Goal: Submit feedback/report problem

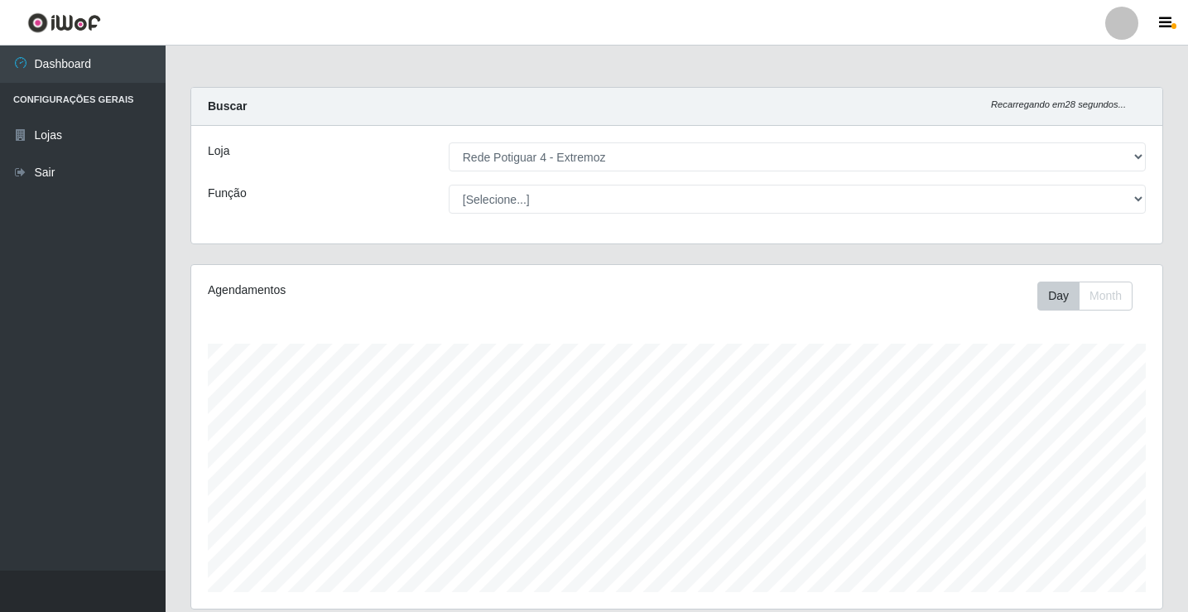
select select "78"
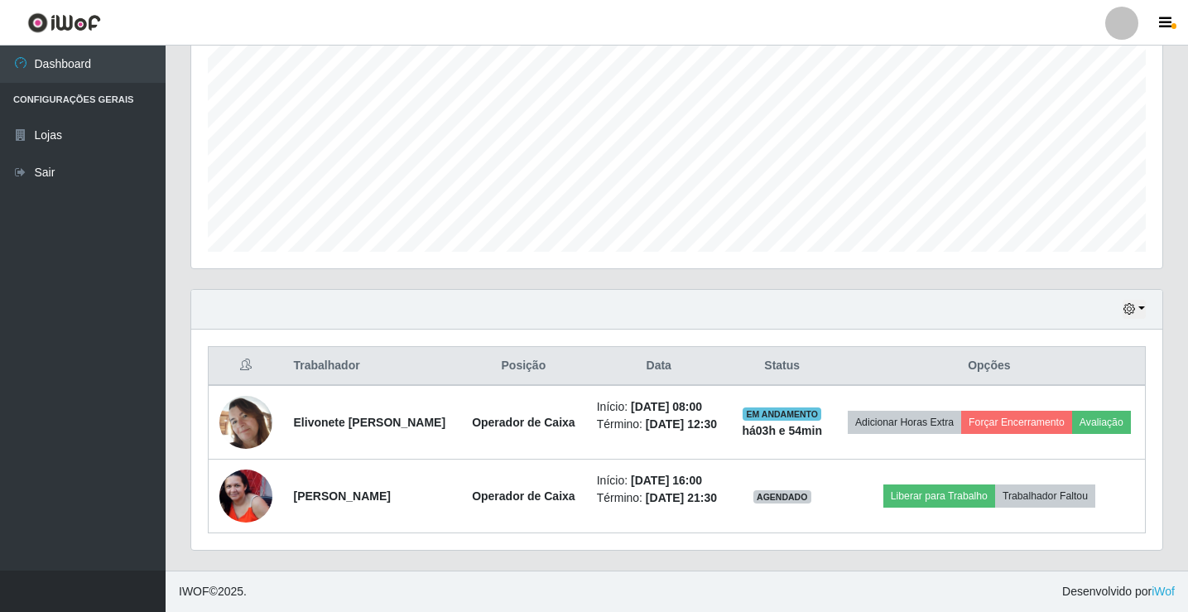
click at [1129, 303] on icon "button" at bounding box center [1129, 309] width 12 height 12
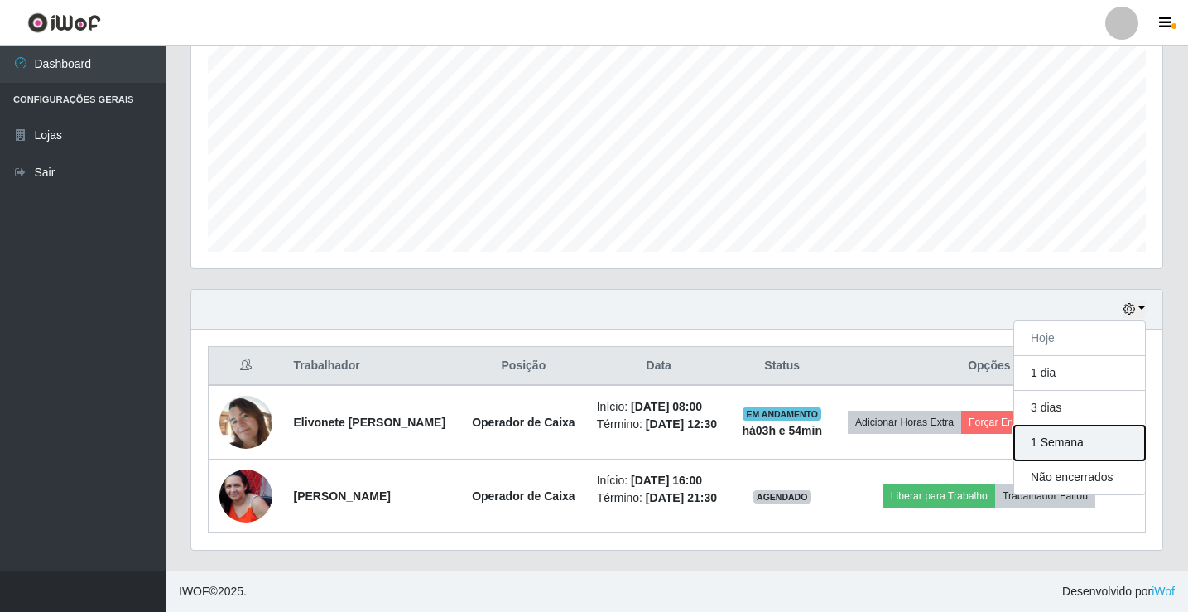
click at [1090, 425] on button "1 Semana" at bounding box center [1079, 442] width 131 height 35
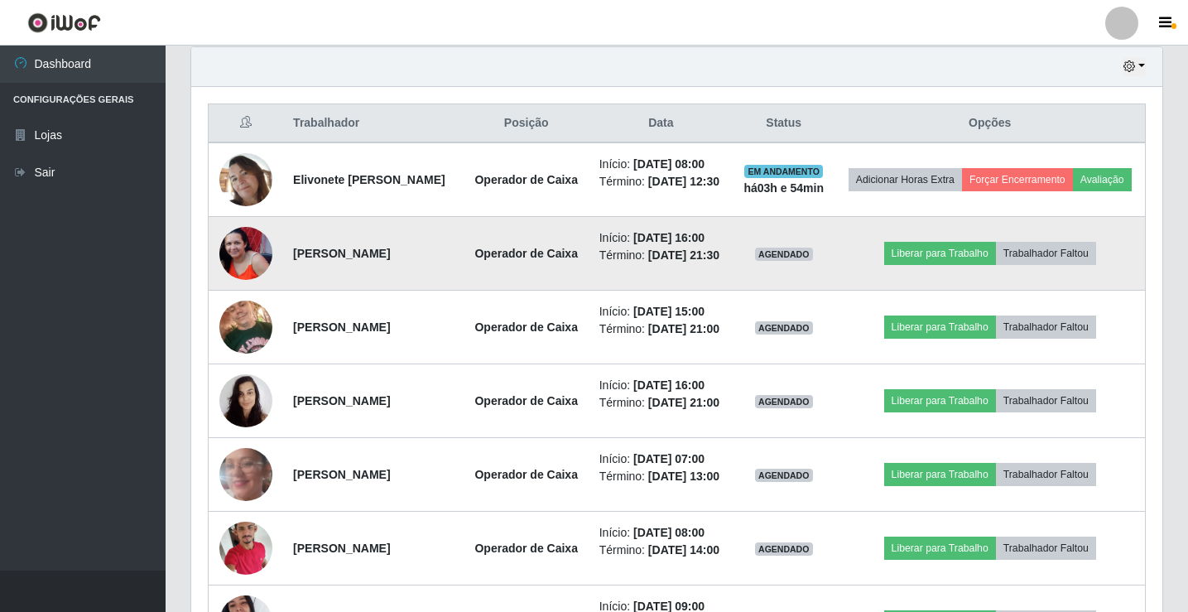
scroll to position [554, 0]
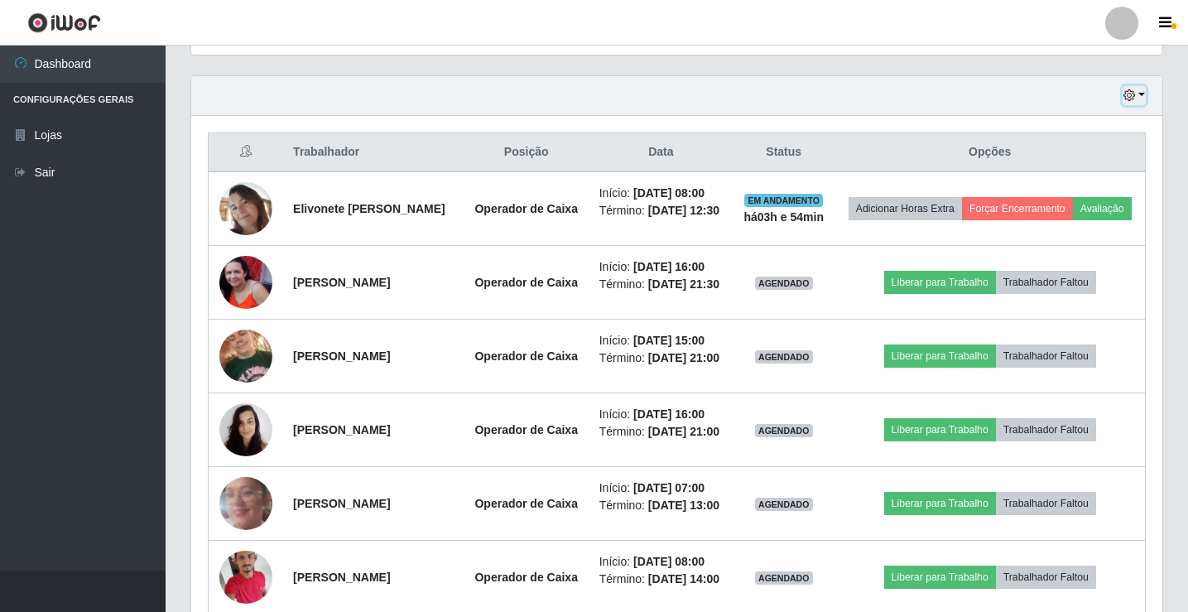
click at [1125, 95] on icon "button" at bounding box center [1129, 95] width 12 height 12
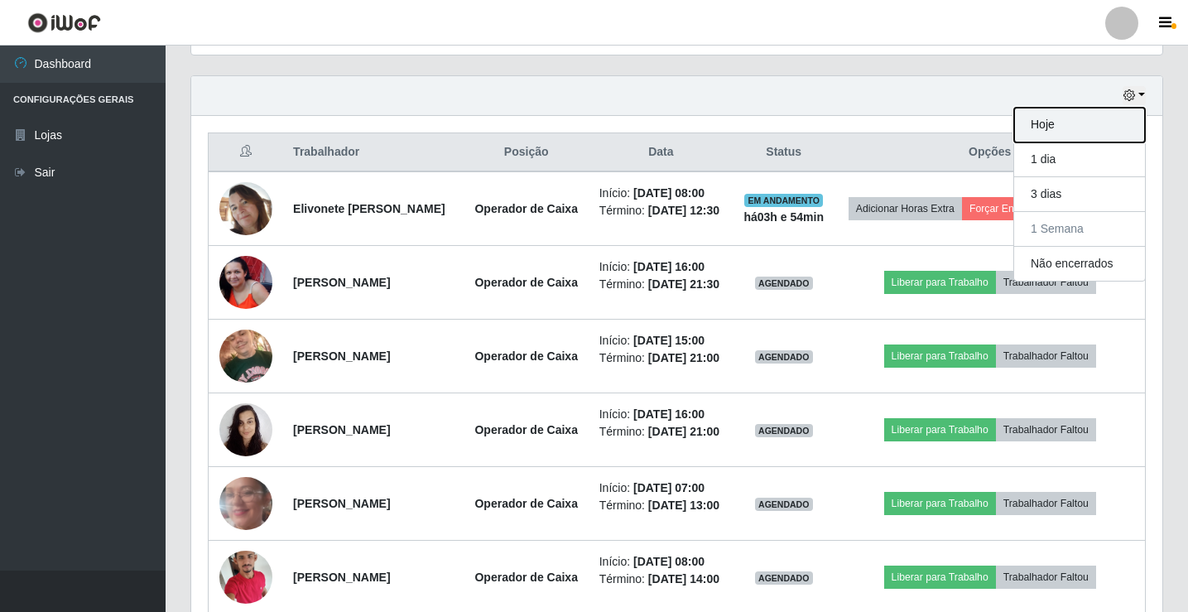
click at [1096, 123] on button "Hoje" at bounding box center [1079, 125] width 131 height 35
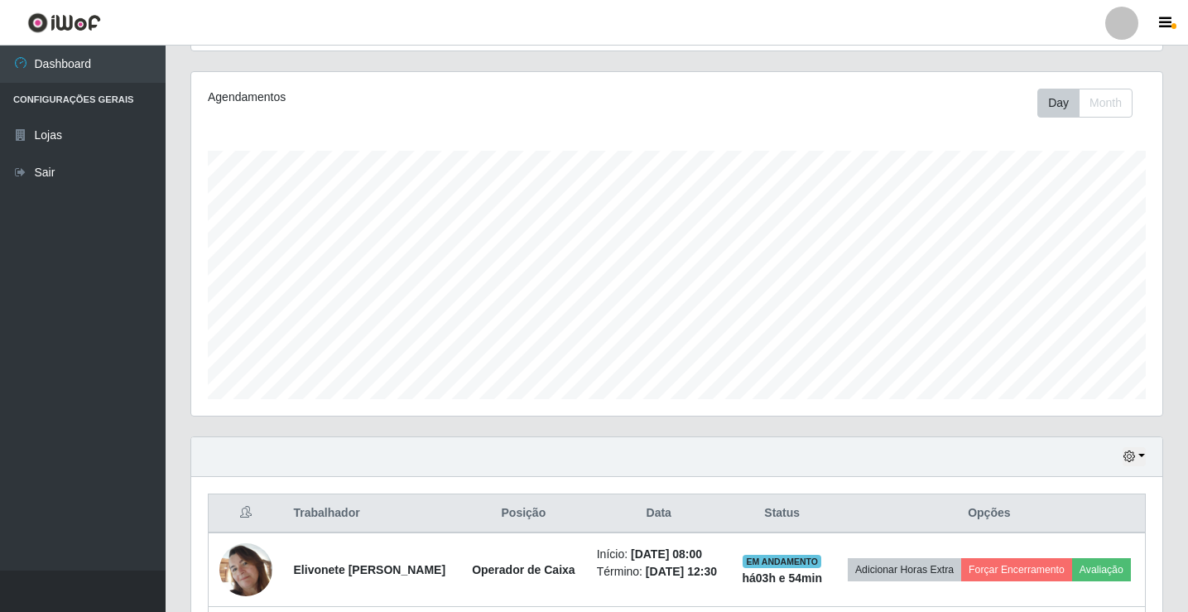
scroll to position [365, 0]
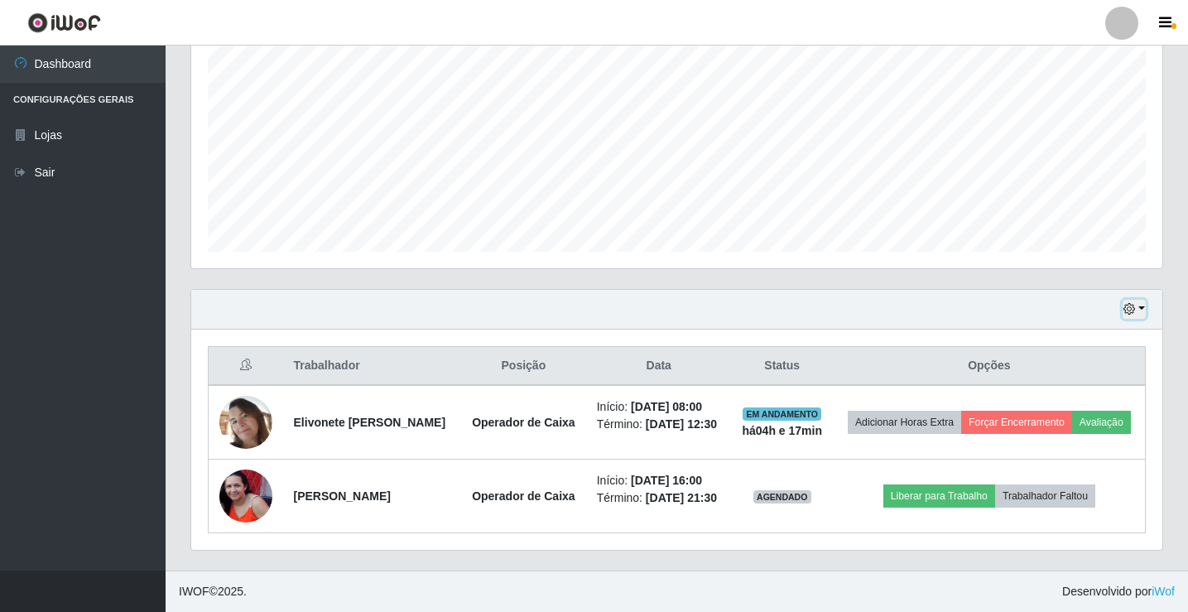
click at [1142, 300] on button "button" at bounding box center [1133, 309] width 23 height 19
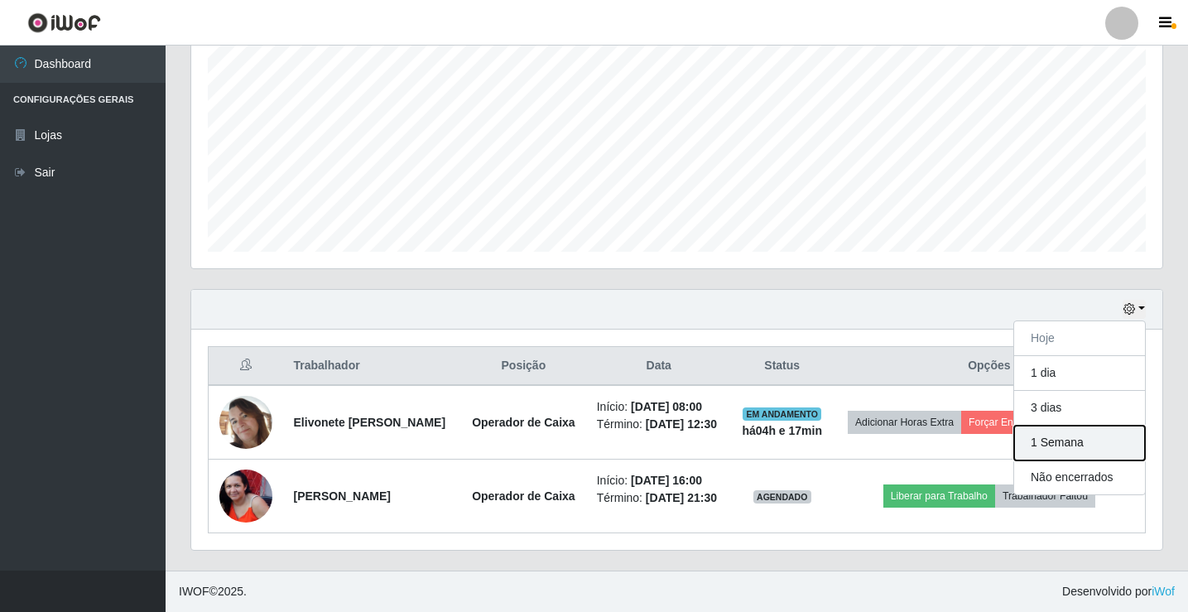
click at [1073, 425] on button "1 Semana" at bounding box center [1079, 442] width 131 height 35
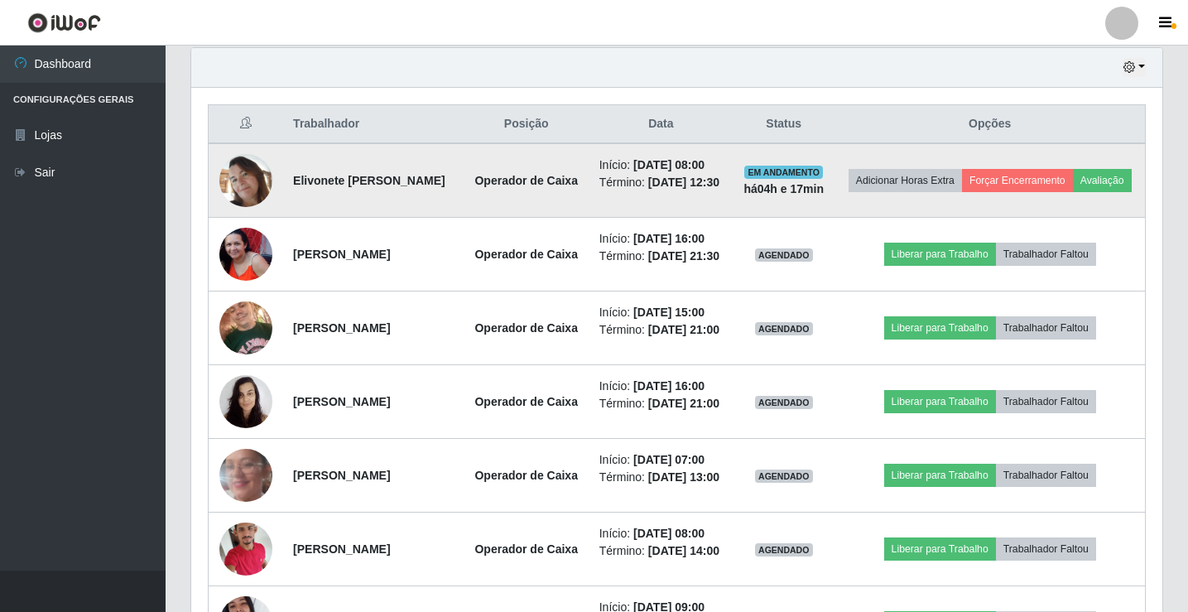
scroll to position [530, 0]
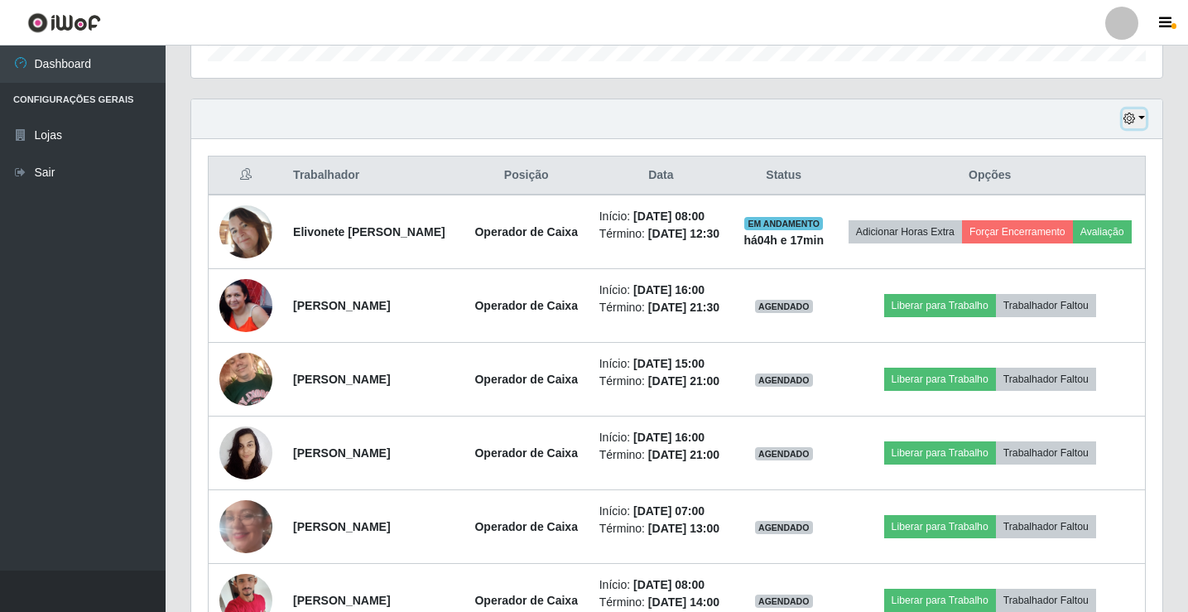
click at [1132, 119] on icon "button" at bounding box center [1129, 119] width 12 height 12
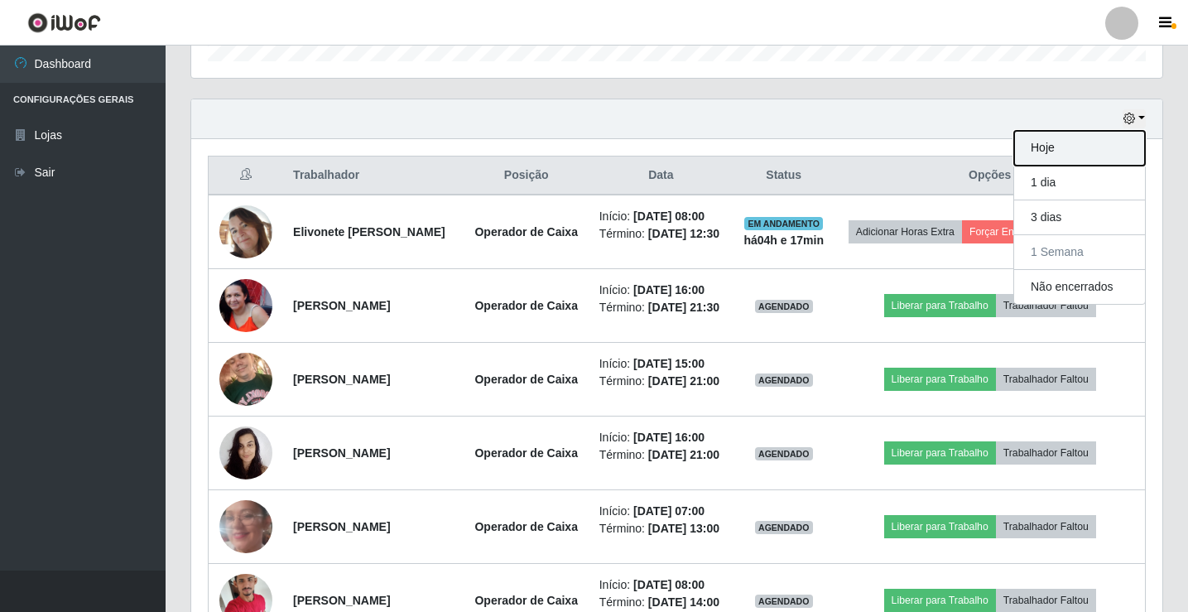
click at [1123, 147] on button "Hoje" at bounding box center [1079, 148] width 131 height 35
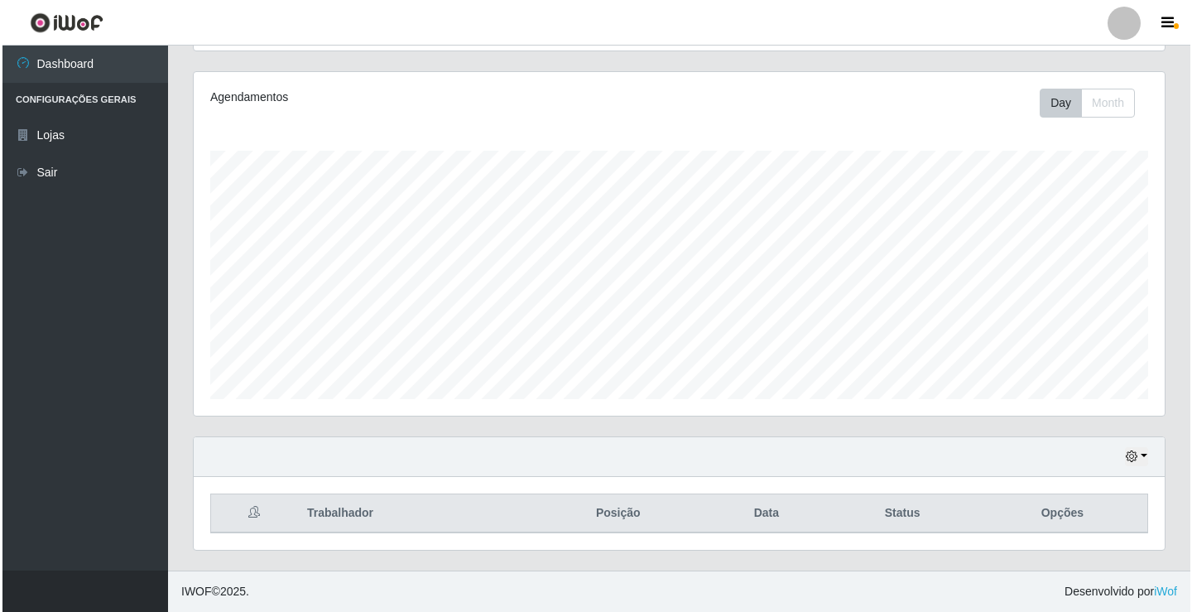
scroll to position [365, 0]
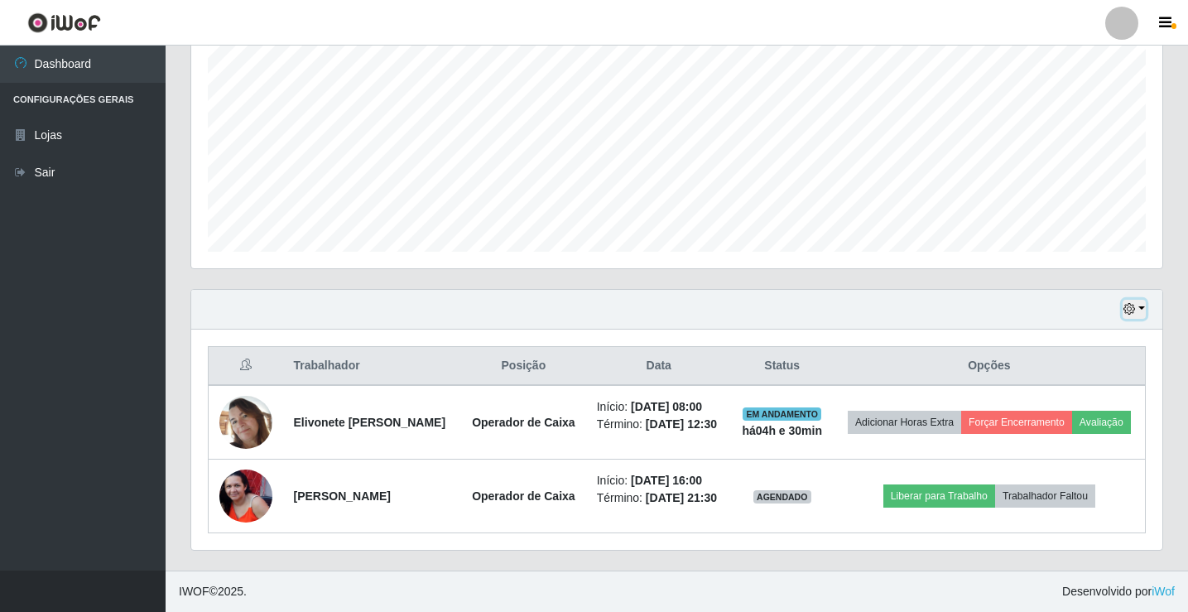
click at [1134, 303] on icon "button" at bounding box center [1129, 309] width 12 height 12
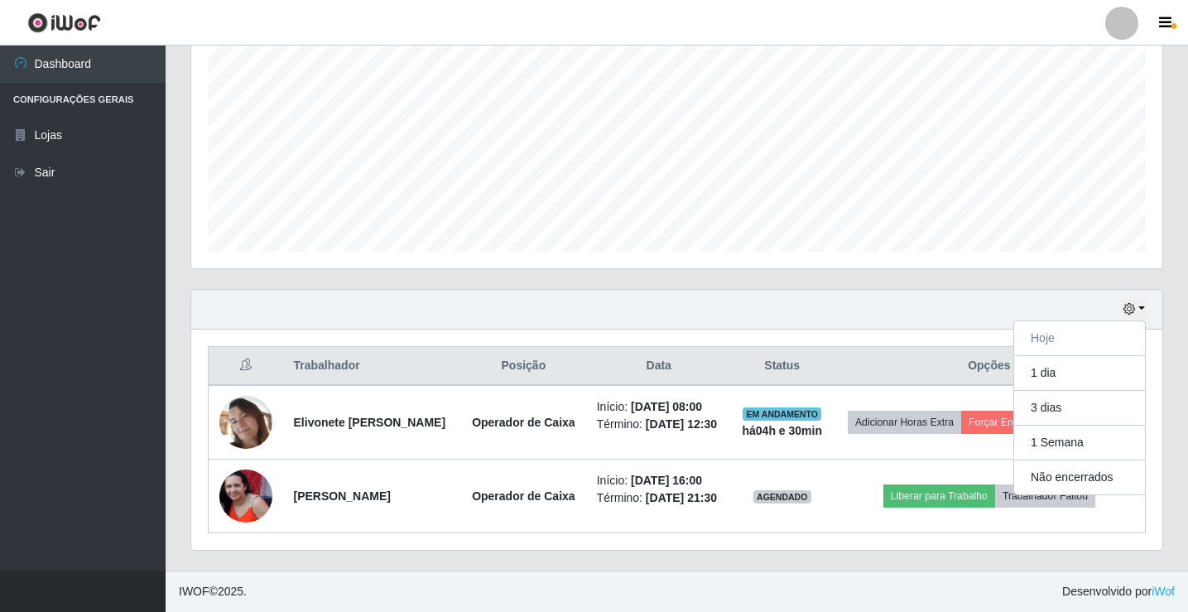
click at [190, 289] on div "Hoje 1 dia 3 dias 1 Semana Não encerrados Trabalhador Posição Data Status Opçõe…" at bounding box center [676, 429] width 997 height 281
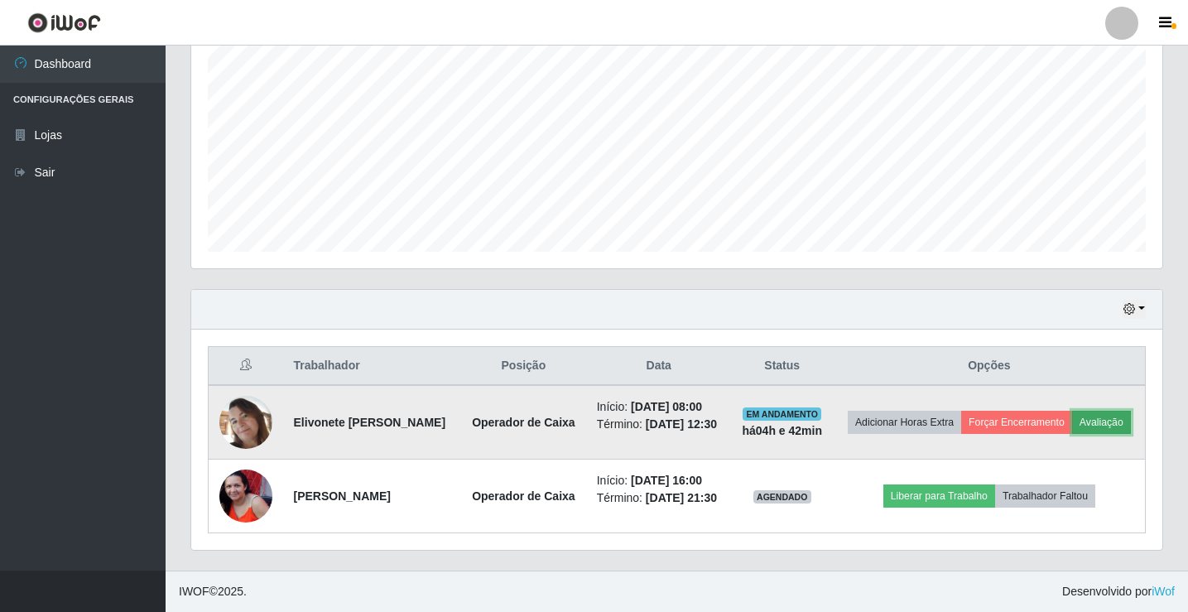
click at [1072, 414] on button "Avaliação" at bounding box center [1101, 421] width 59 height 23
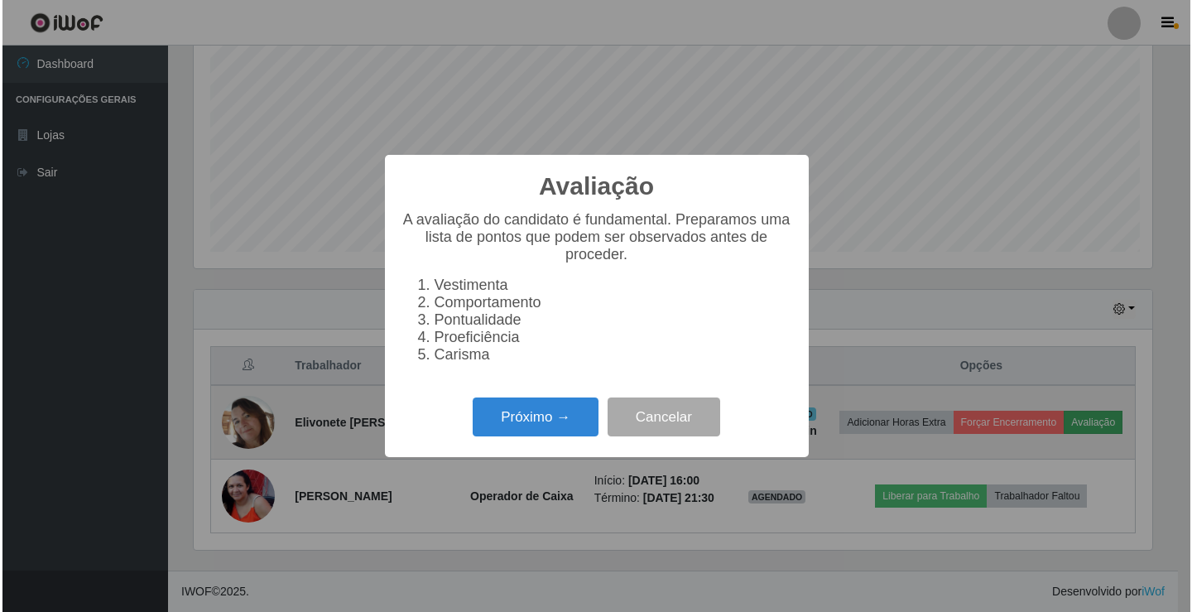
scroll to position [343, 962]
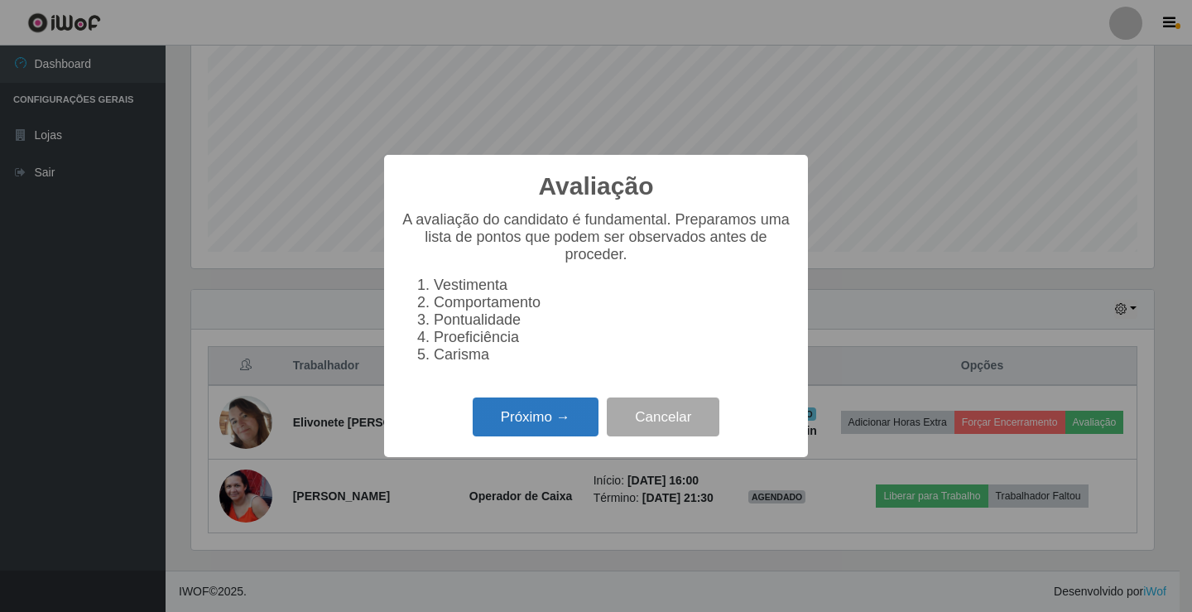
click at [528, 412] on button "Próximo →" at bounding box center [536, 416] width 126 height 39
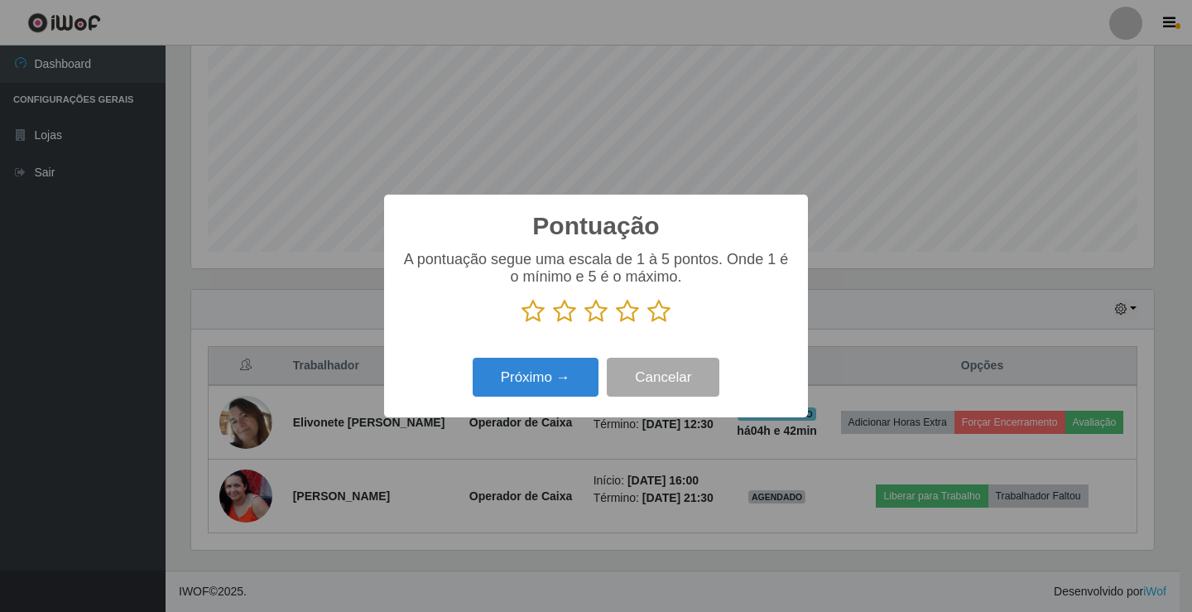
click at [648, 310] on icon at bounding box center [658, 311] width 23 height 25
click at [647, 324] on input "radio" at bounding box center [647, 324] width 0 height 0
click at [564, 390] on button "Próximo →" at bounding box center [536, 377] width 126 height 39
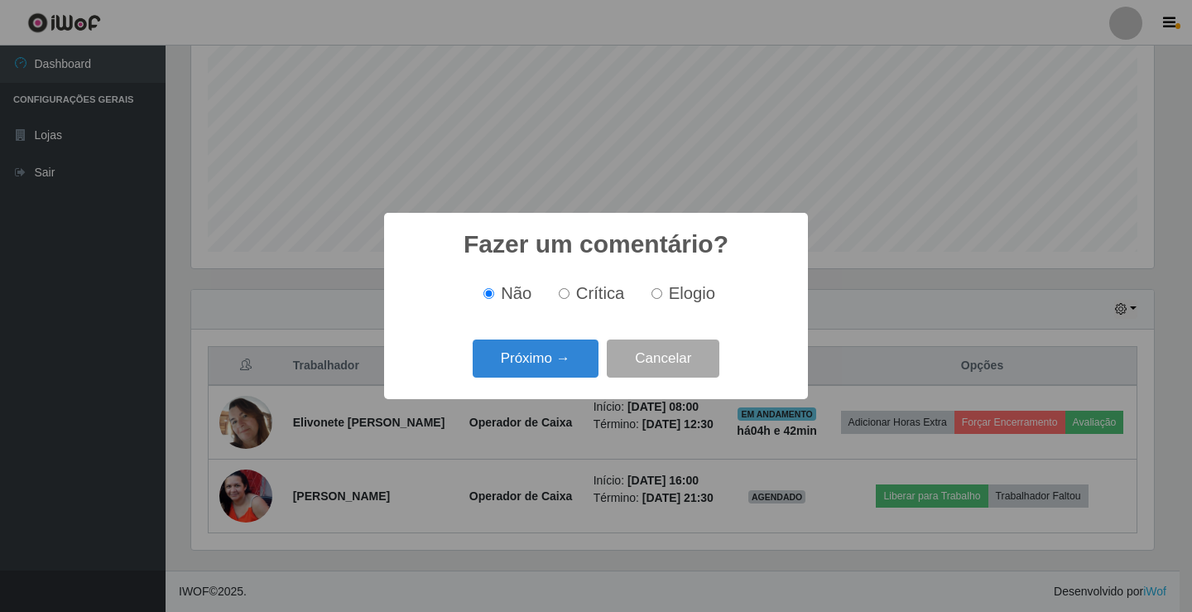
drag, startPoint x: 656, startPoint y: 294, endPoint x: 646, endPoint y: 303, distance: 13.5
click at [651, 299] on input "Elogio" at bounding box center [656, 293] width 11 height 11
radio input "true"
click at [545, 360] on button "Próximo →" at bounding box center [536, 358] width 126 height 39
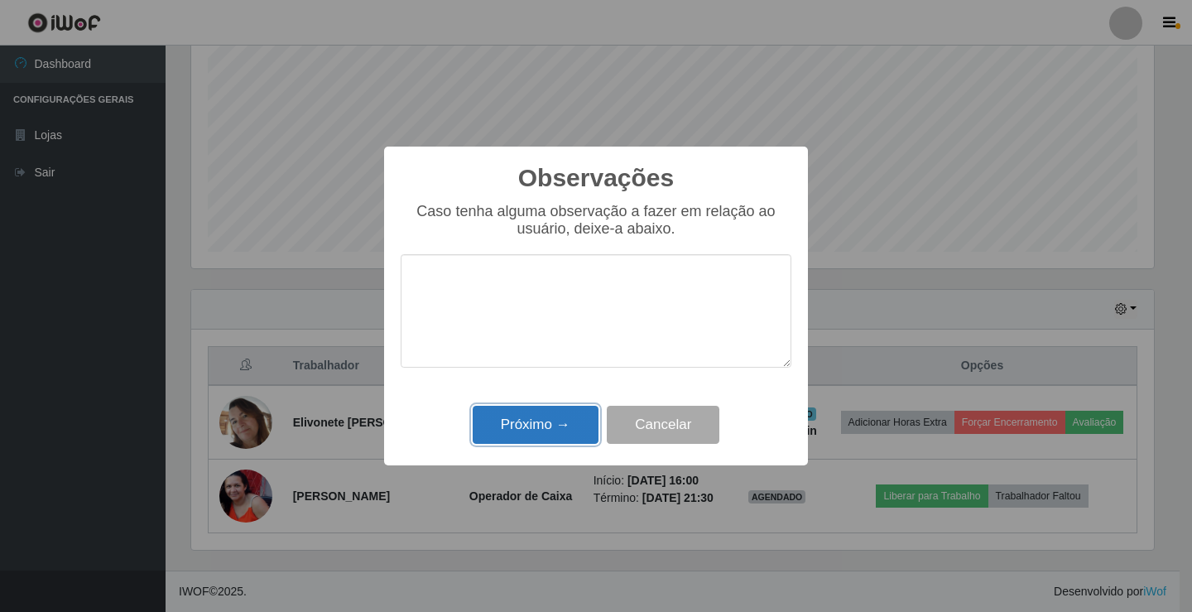
click at [559, 411] on button "Próximo →" at bounding box center [536, 425] width 126 height 39
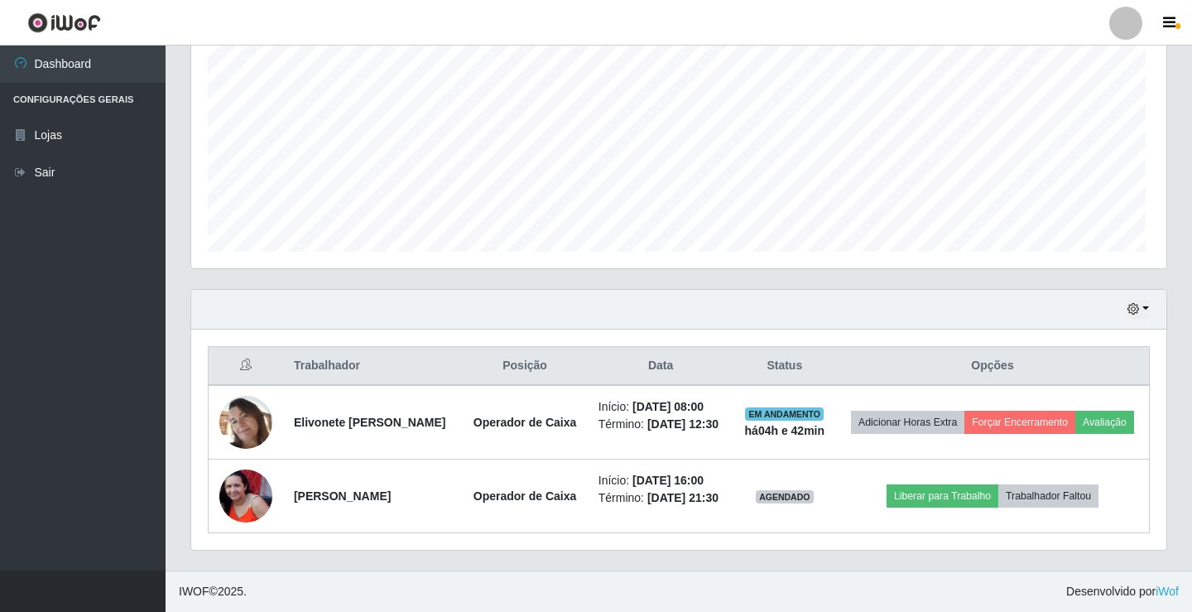
scroll to position [343, 971]
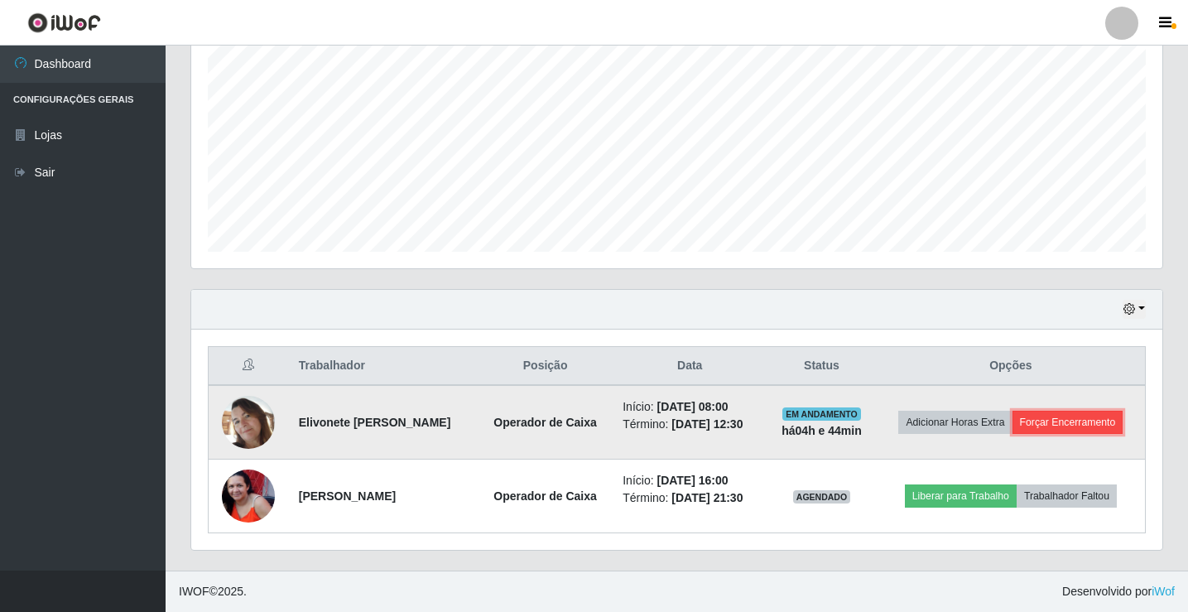
click at [1068, 425] on button "Forçar Encerramento" at bounding box center [1067, 421] width 111 height 23
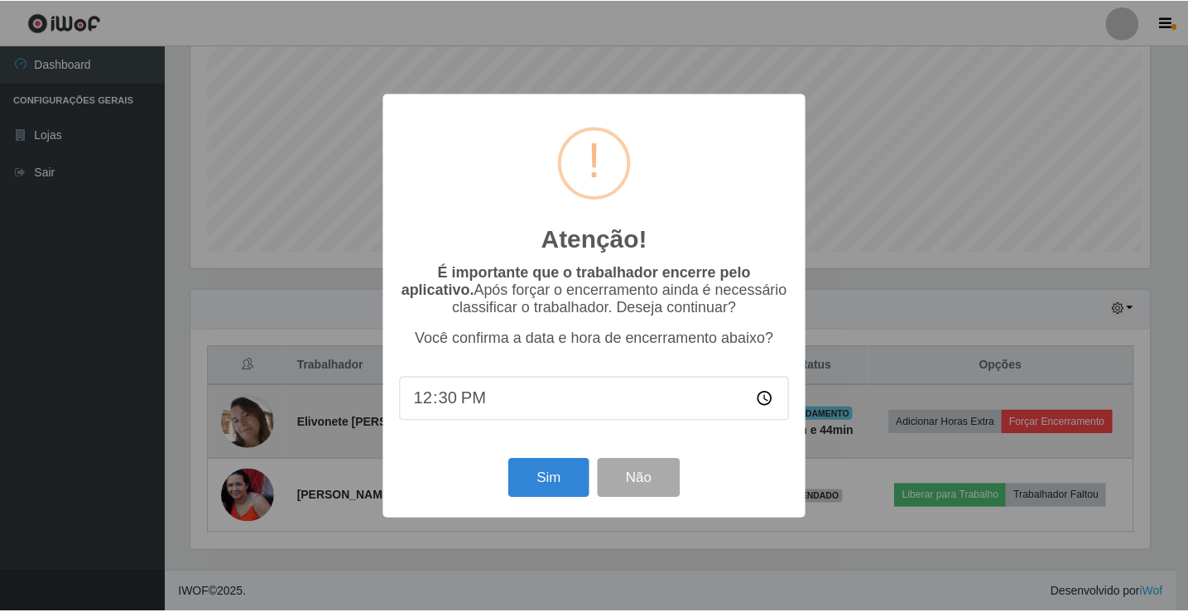
scroll to position [343, 962]
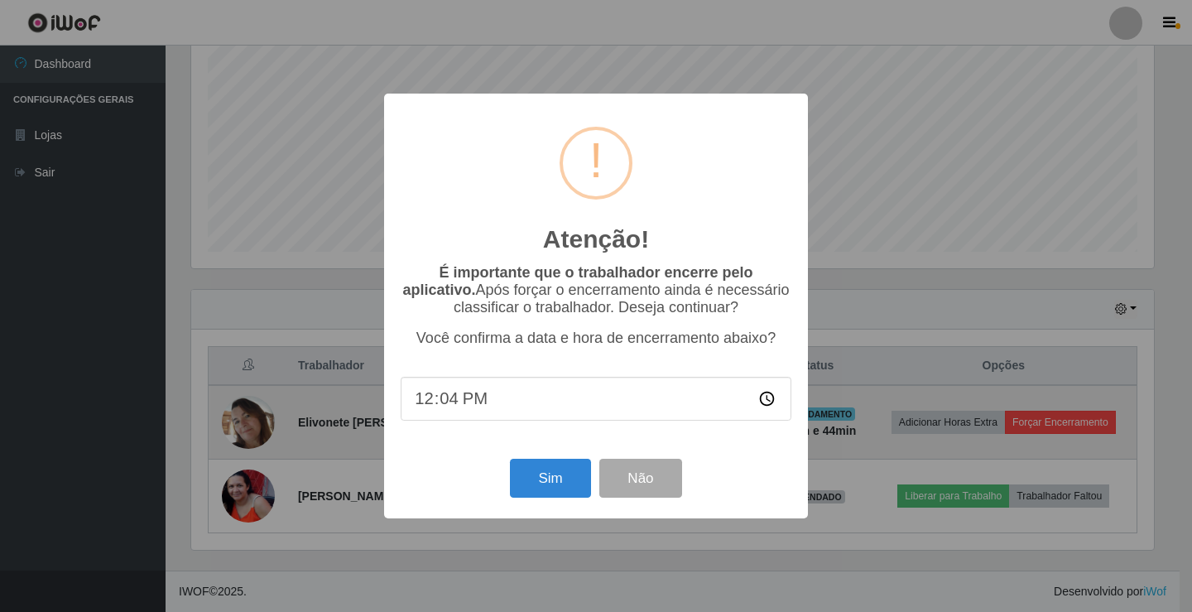
type input "12:45"
type input "12:43"
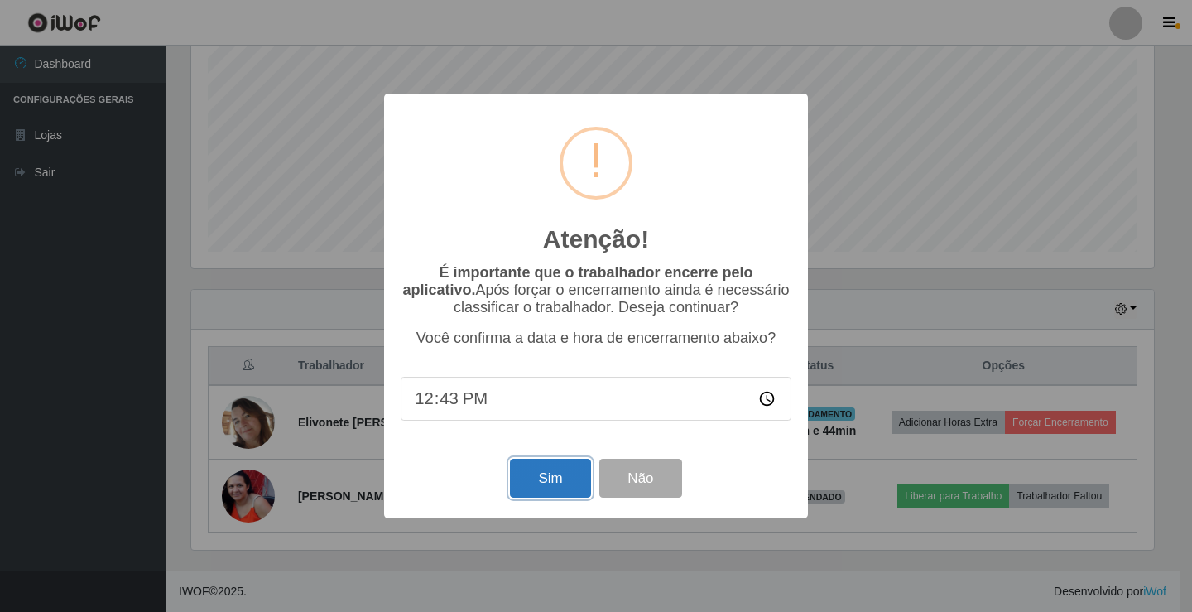
click at [534, 481] on button "Sim" at bounding box center [550, 477] width 80 height 39
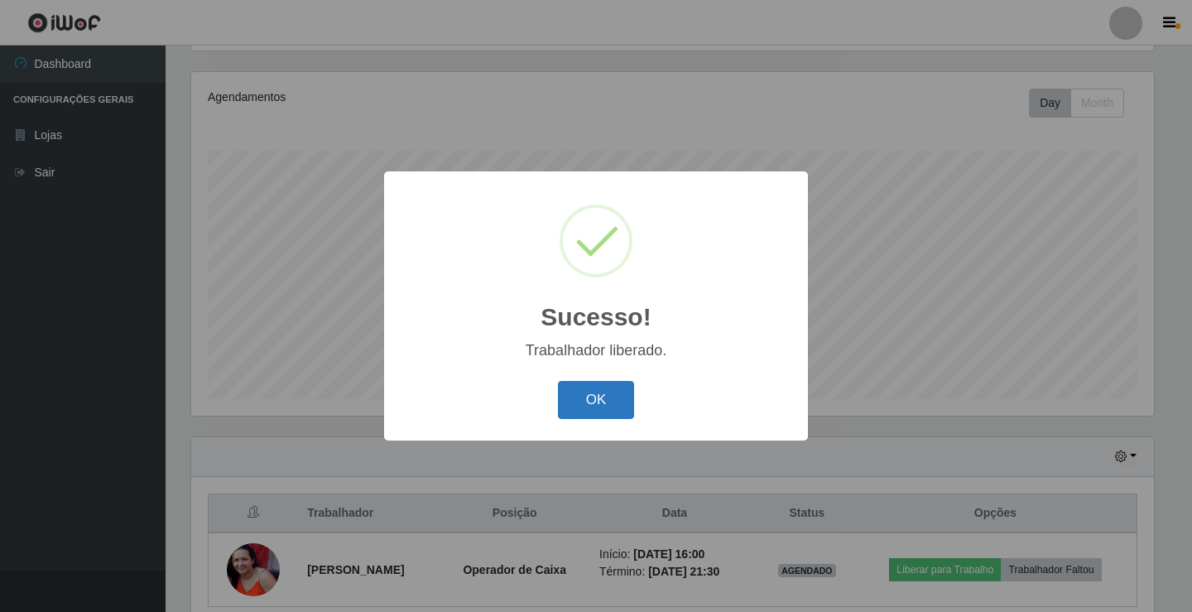
click at [591, 397] on button "OK" at bounding box center [596, 400] width 77 height 39
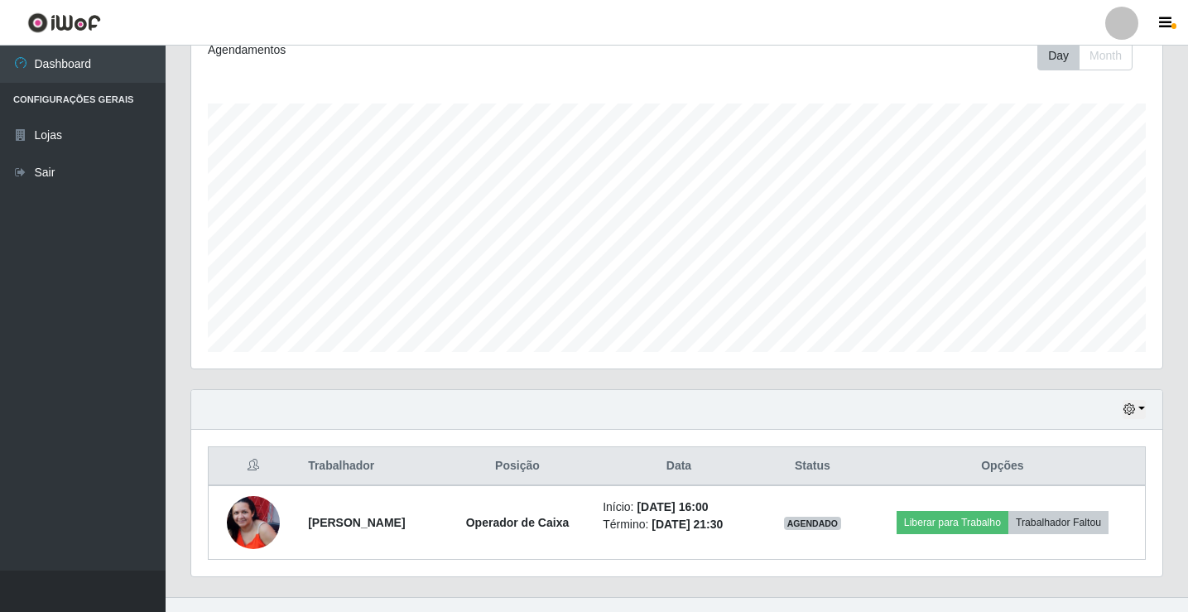
scroll to position [266, 0]
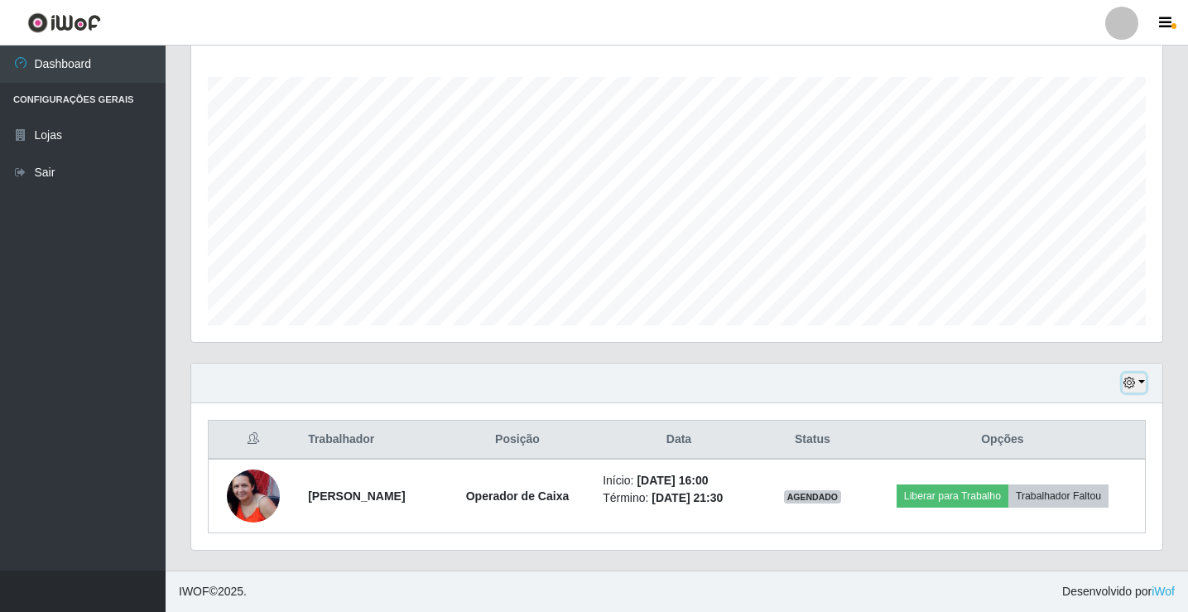
click at [1130, 385] on icon "button" at bounding box center [1129, 383] width 12 height 12
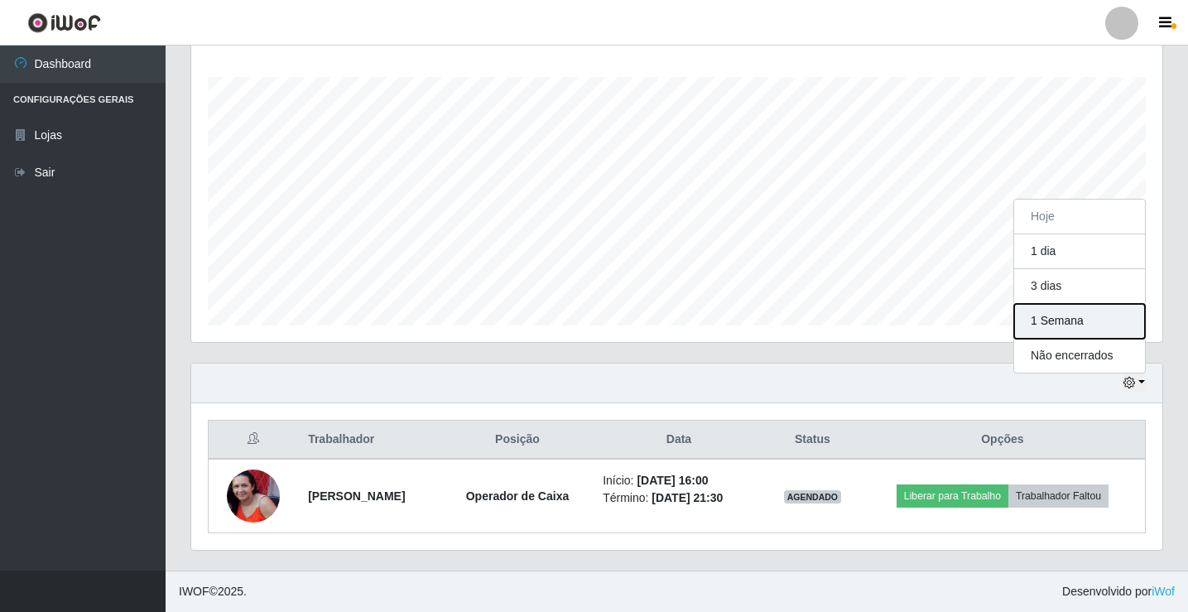
click at [1082, 329] on button "1 Semana" at bounding box center [1079, 321] width 131 height 35
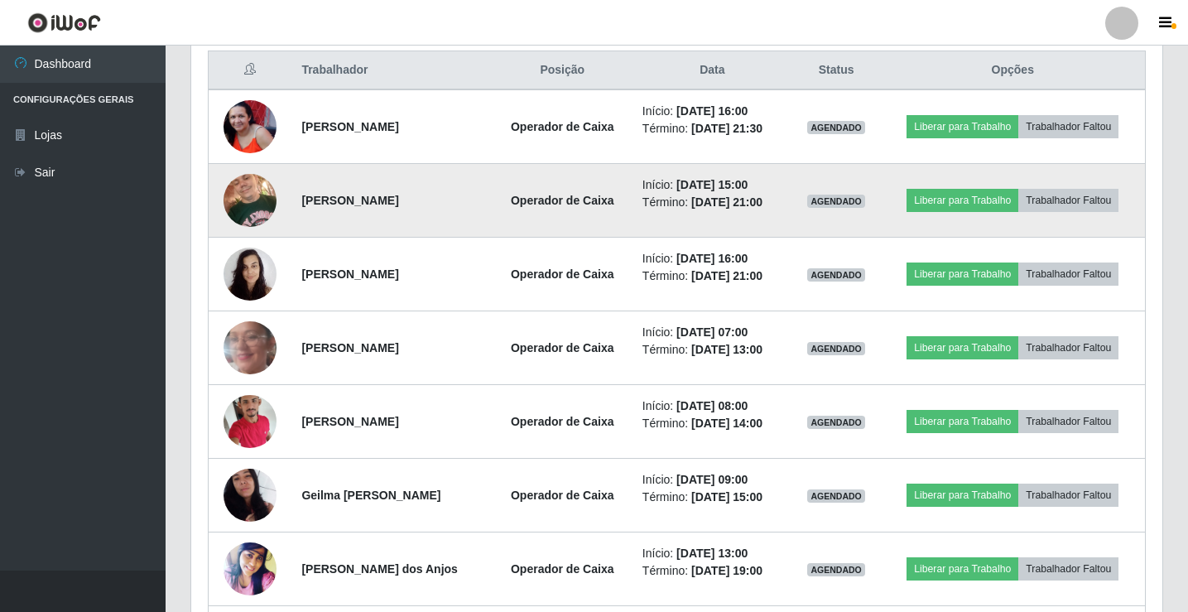
scroll to position [598, 0]
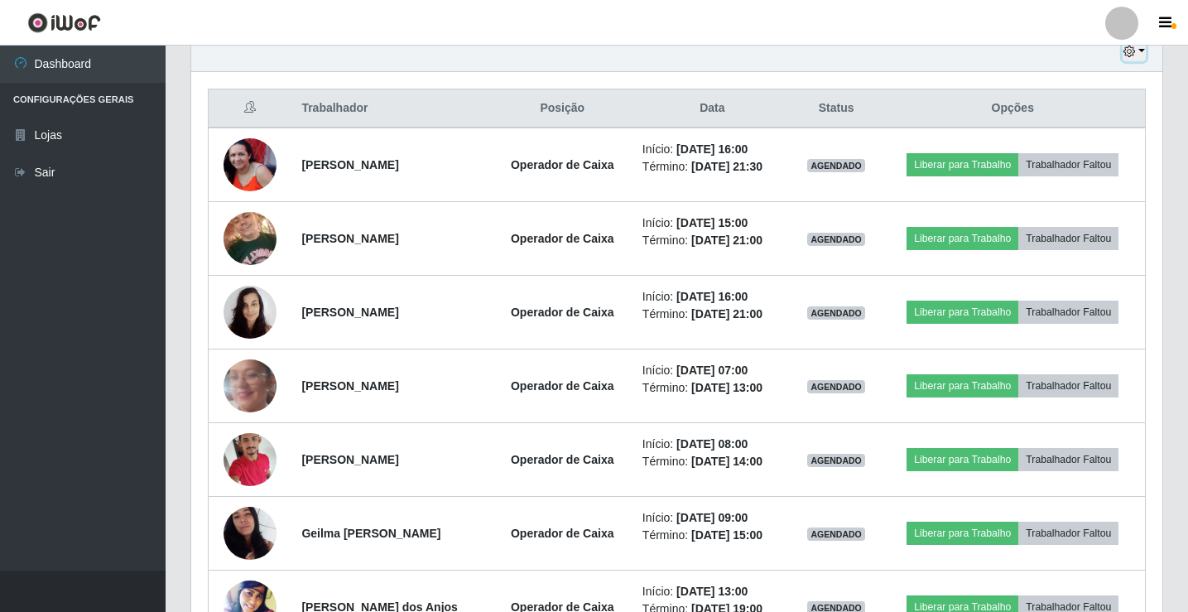
click at [1129, 55] on icon "button" at bounding box center [1129, 52] width 12 height 12
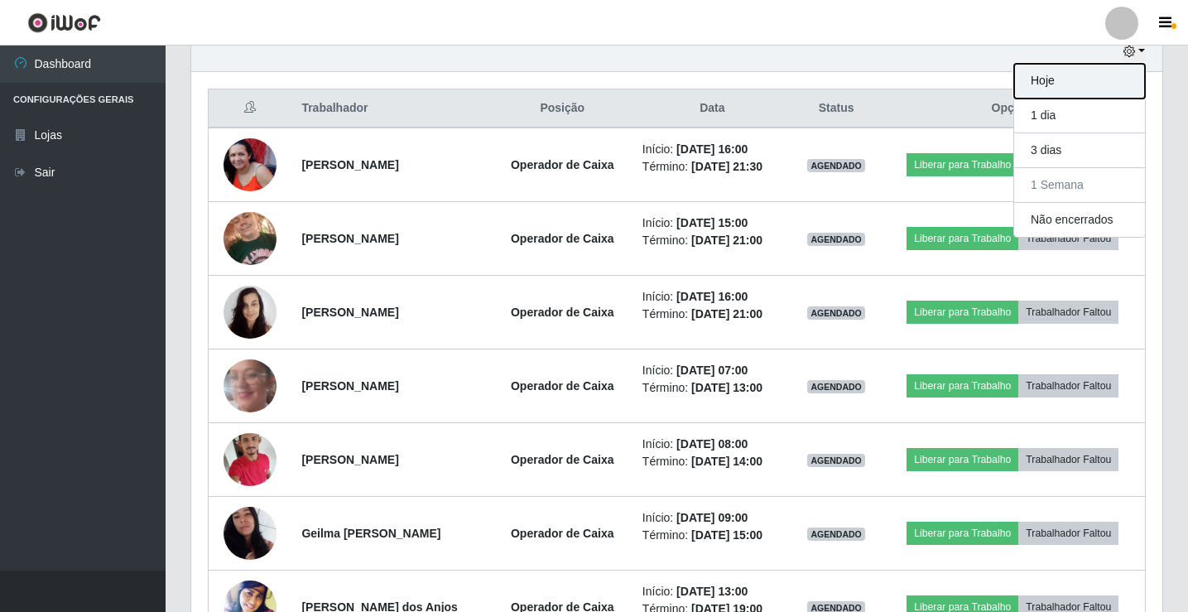
click at [1114, 89] on button "Hoje" at bounding box center [1079, 81] width 131 height 35
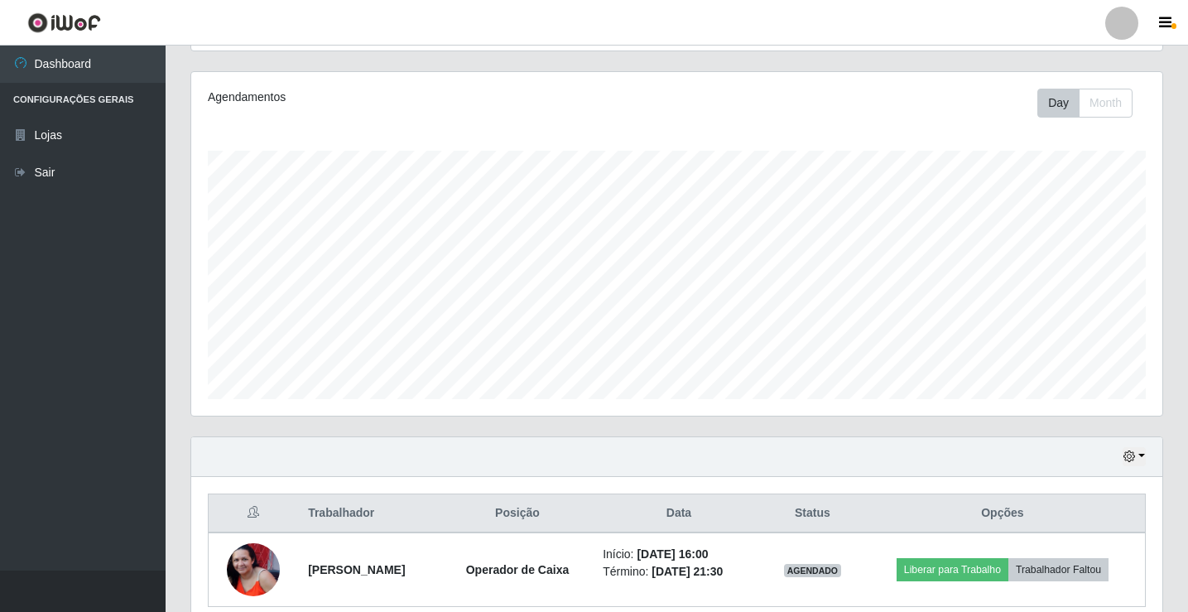
scroll to position [266, 0]
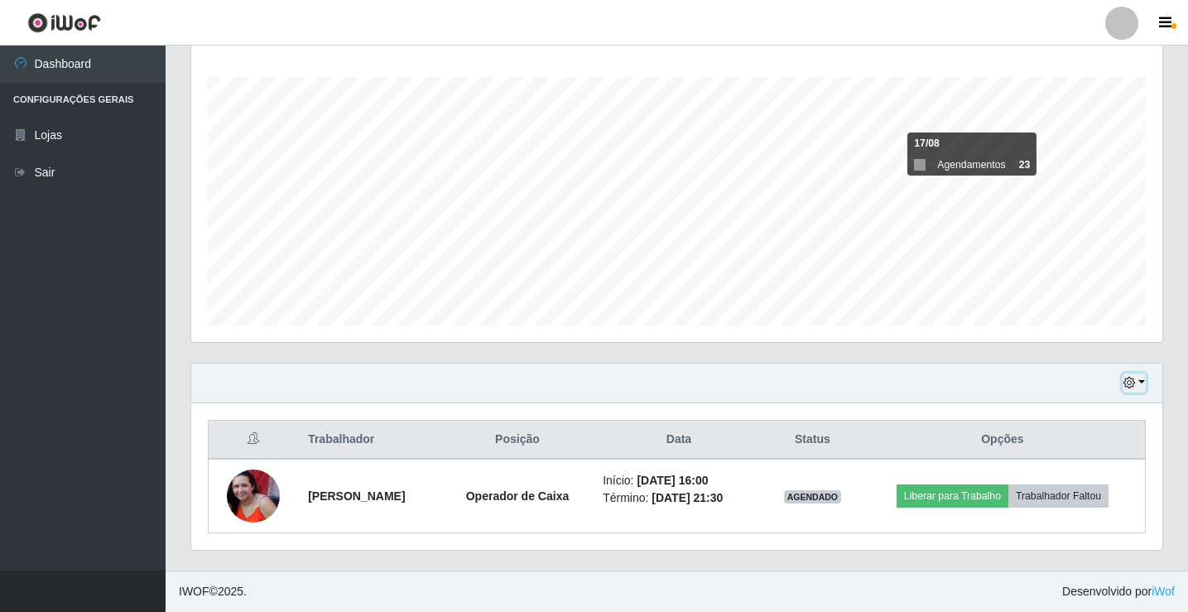
click at [1135, 382] on icon "button" at bounding box center [1129, 383] width 12 height 12
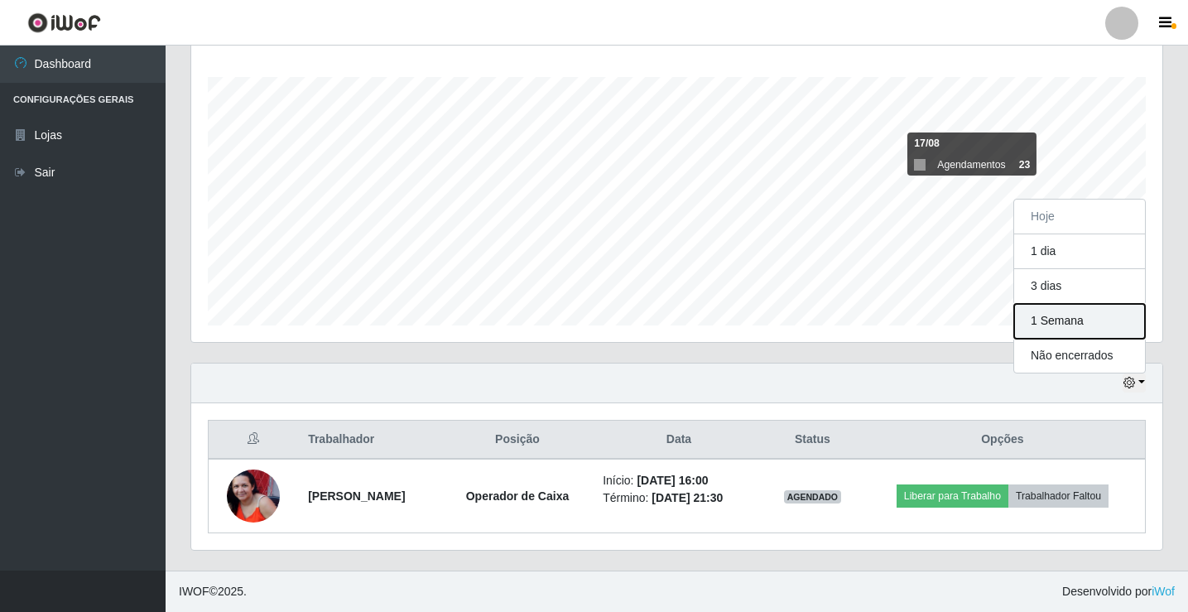
click at [1072, 309] on button "1 Semana" at bounding box center [1079, 321] width 131 height 35
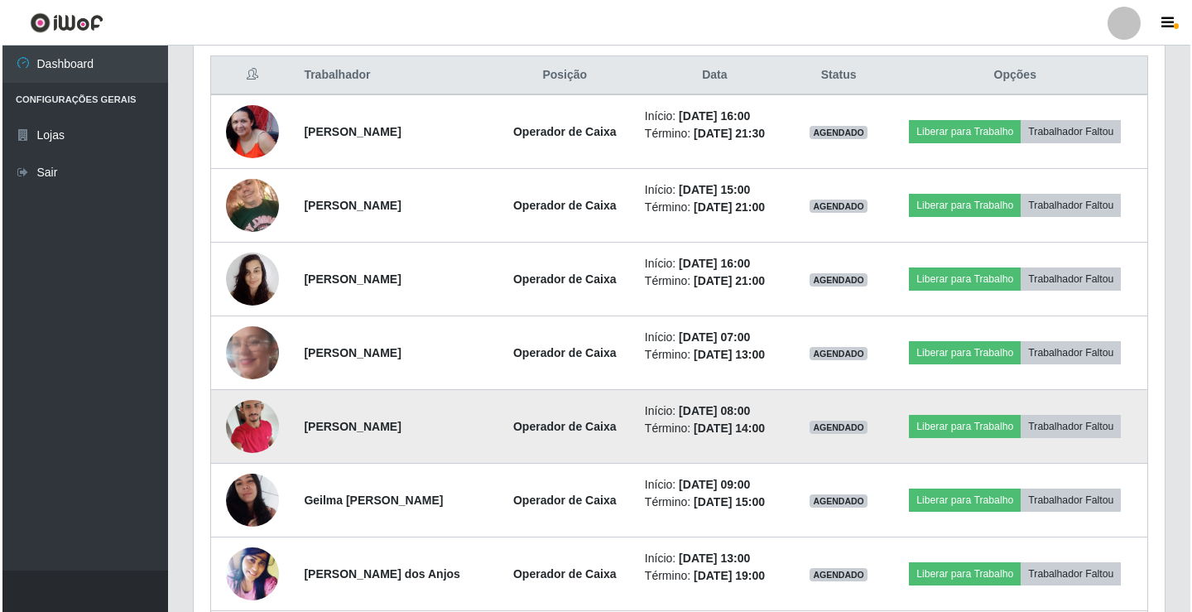
scroll to position [617, 0]
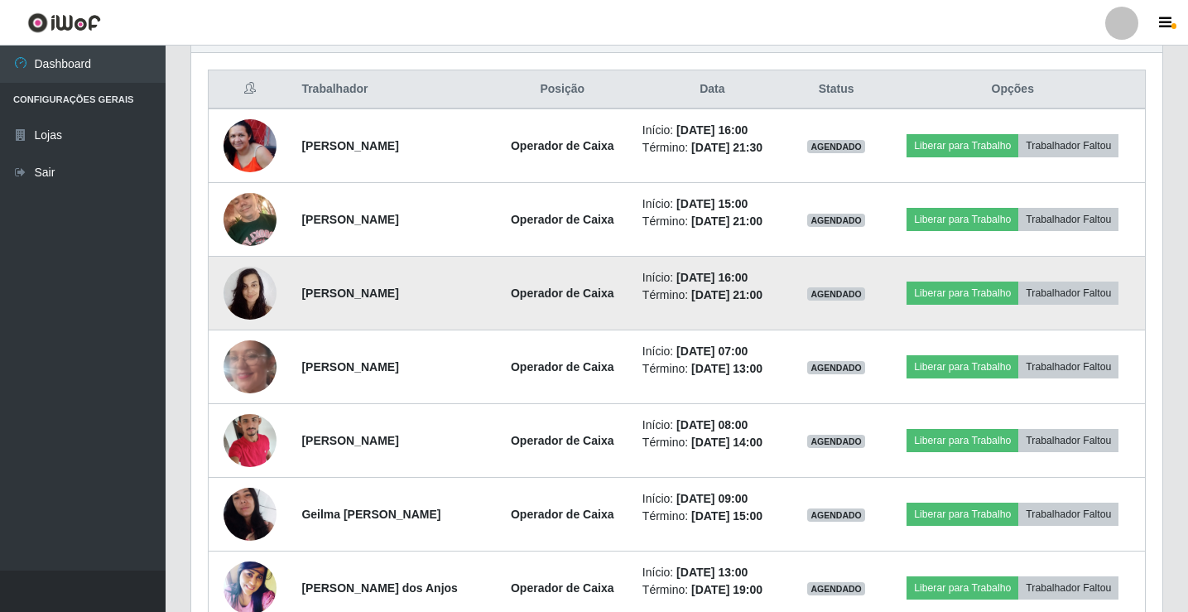
click at [257, 295] on img at bounding box center [249, 292] width 53 height 70
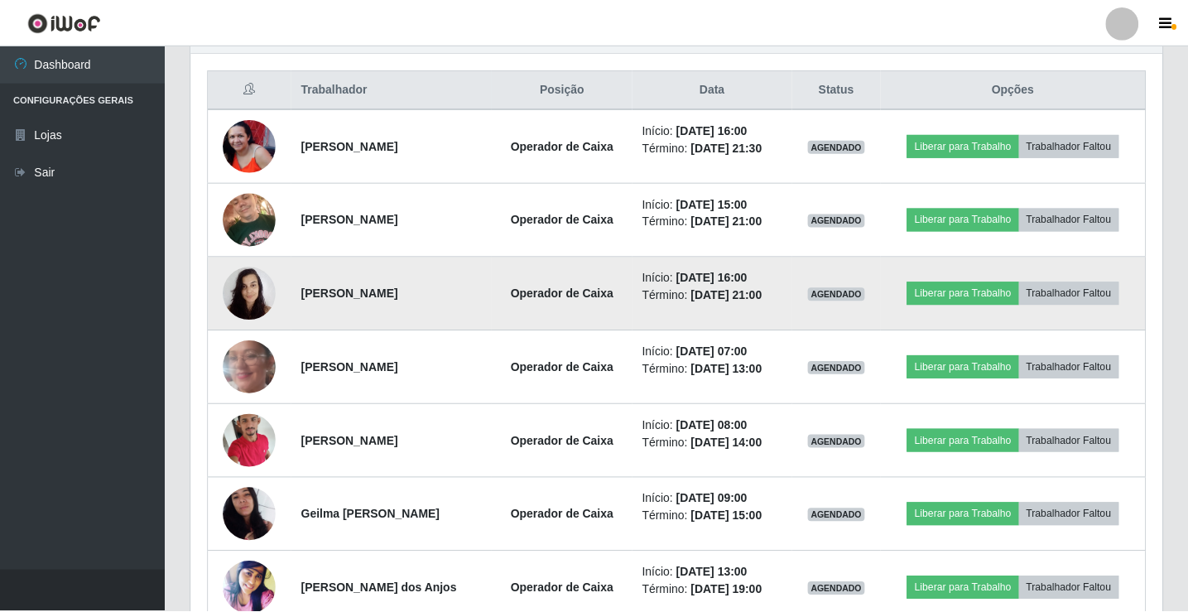
scroll to position [343, 962]
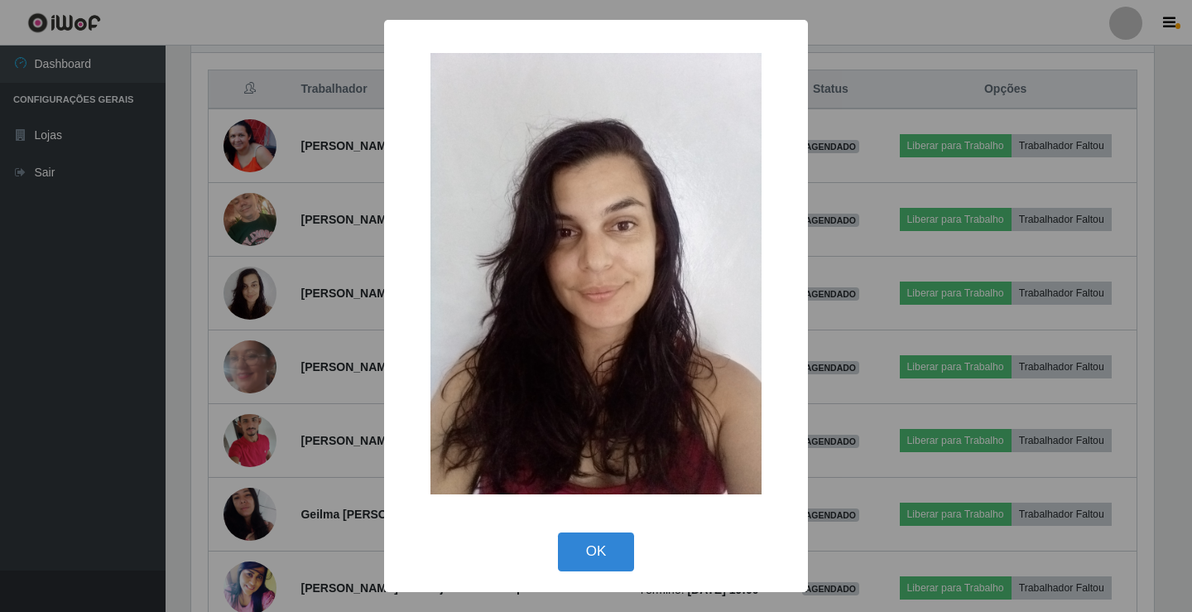
click at [192, 287] on div "× OK Cancel" at bounding box center [596, 306] width 1192 height 612
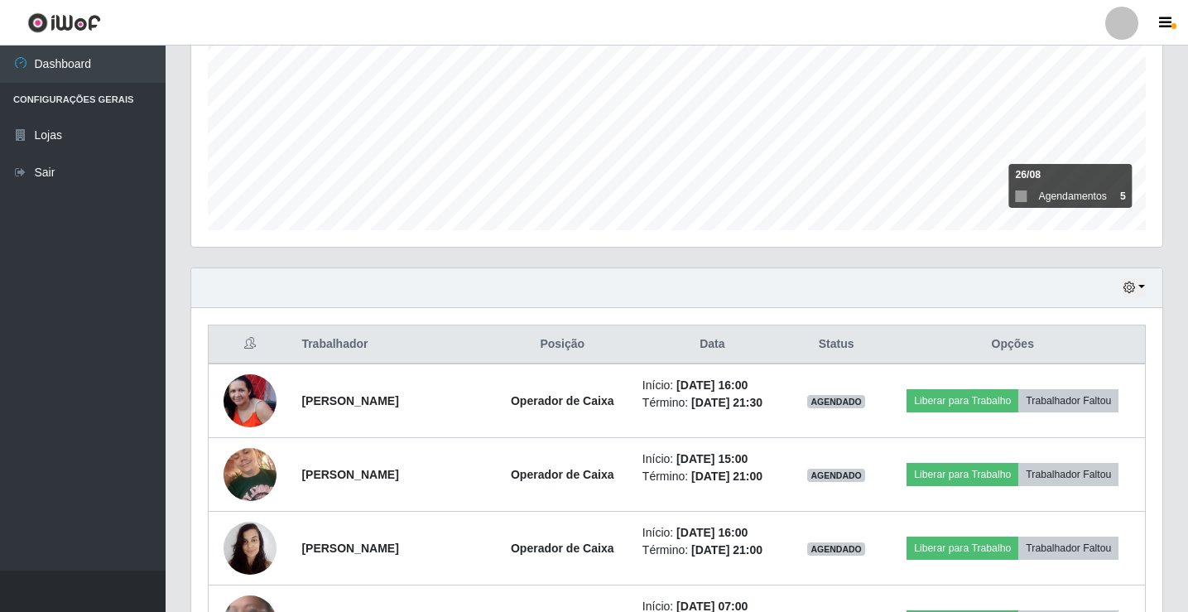
scroll to position [368, 0]
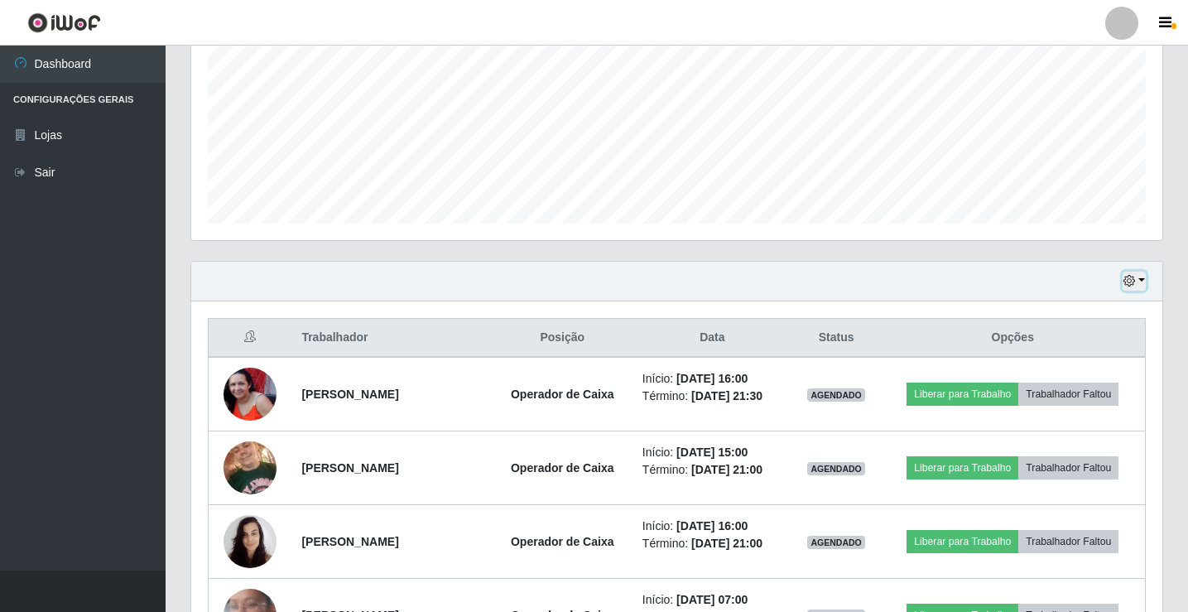
click at [1131, 281] on icon "button" at bounding box center [1129, 281] width 12 height 12
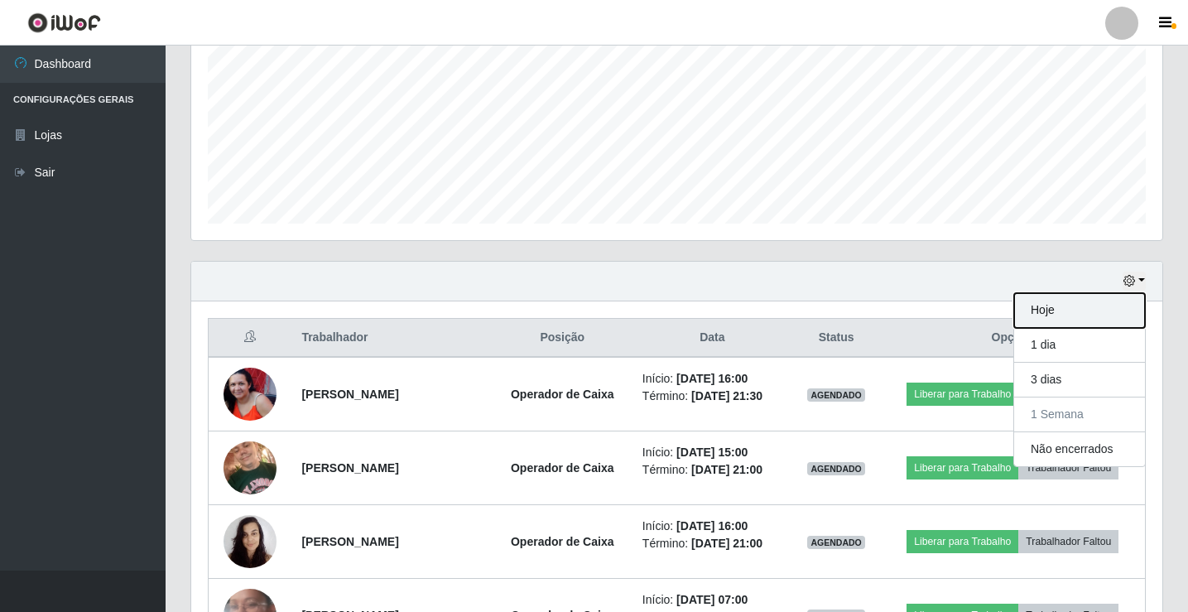
click at [1136, 305] on button "Hoje" at bounding box center [1079, 310] width 131 height 35
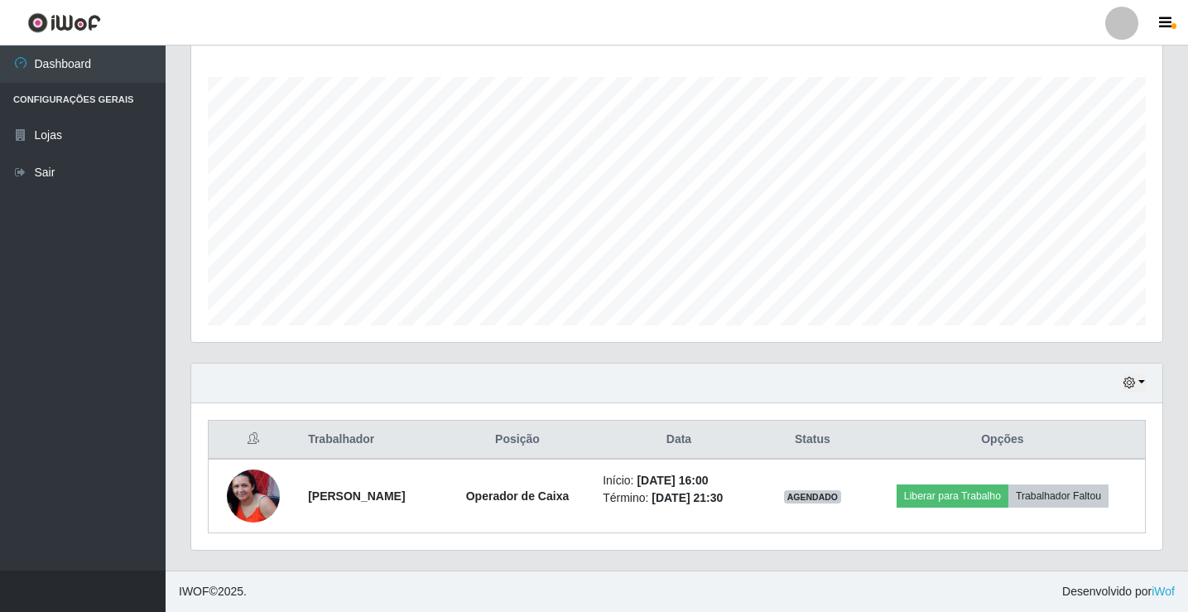
scroll to position [266, 0]
click at [1133, 388] on icon "button" at bounding box center [1129, 383] width 12 height 12
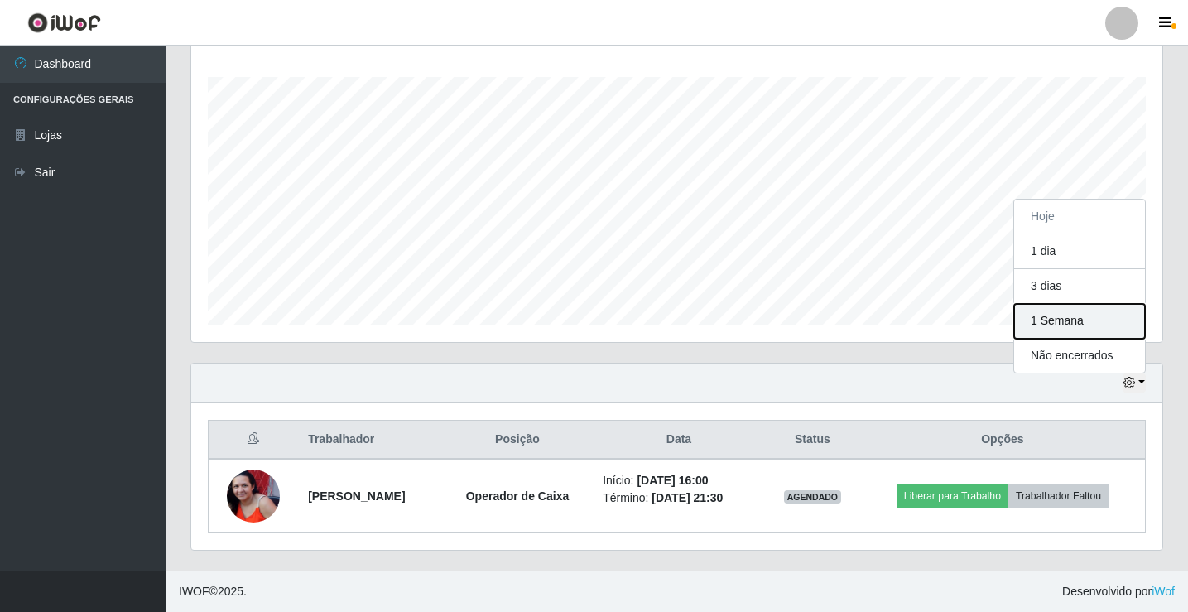
click at [1073, 329] on button "1 Semana" at bounding box center [1079, 321] width 131 height 35
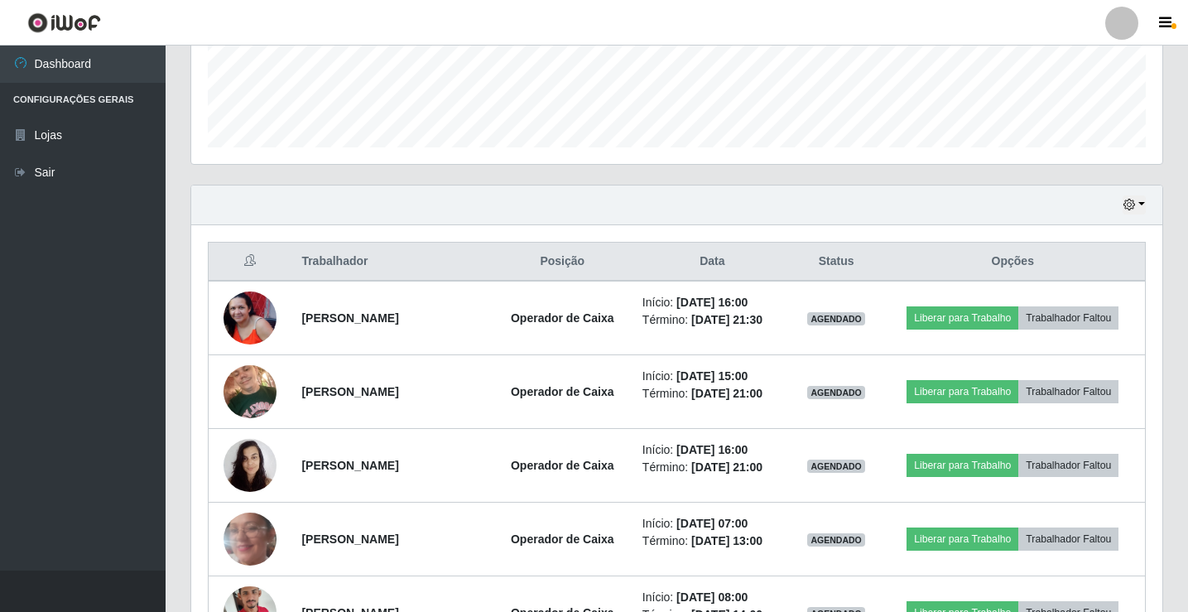
scroll to position [432, 0]
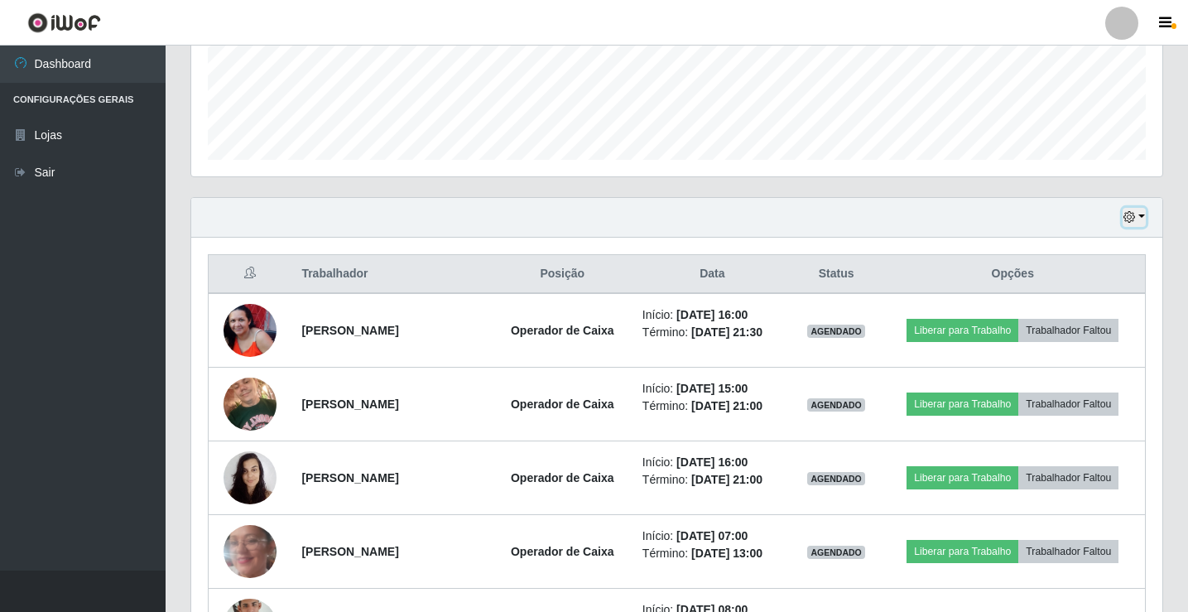
click at [1130, 221] on icon "button" at bounding box center [1129, 217] width 12 height 12
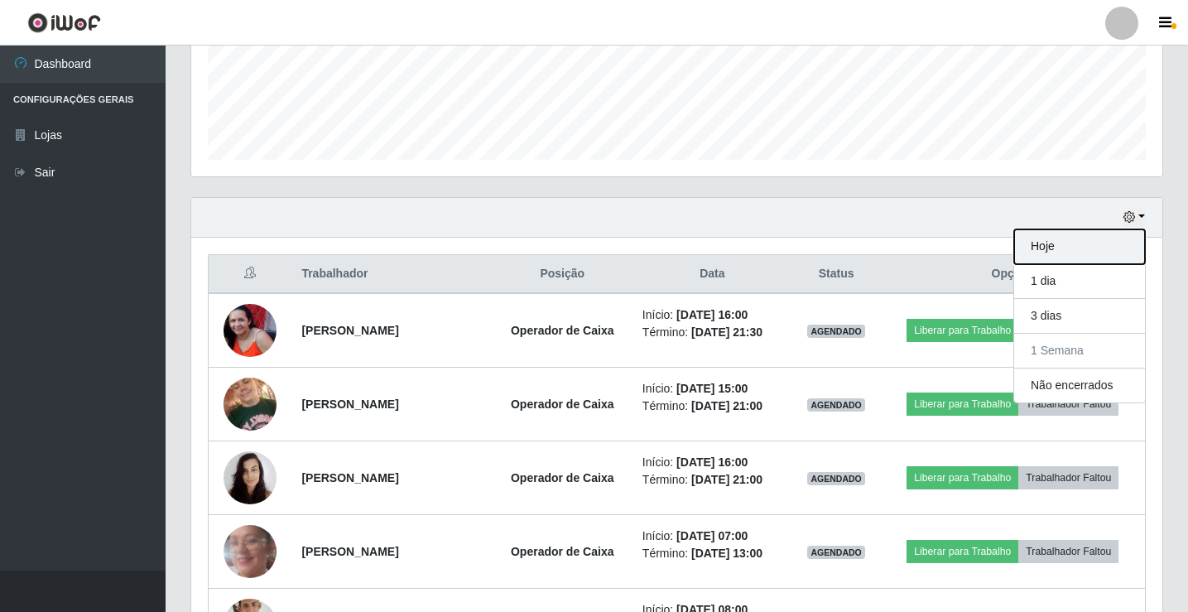
click at [1089, 260] on button "Hoje" at bounding box center [1079, 246] width 131 height 35
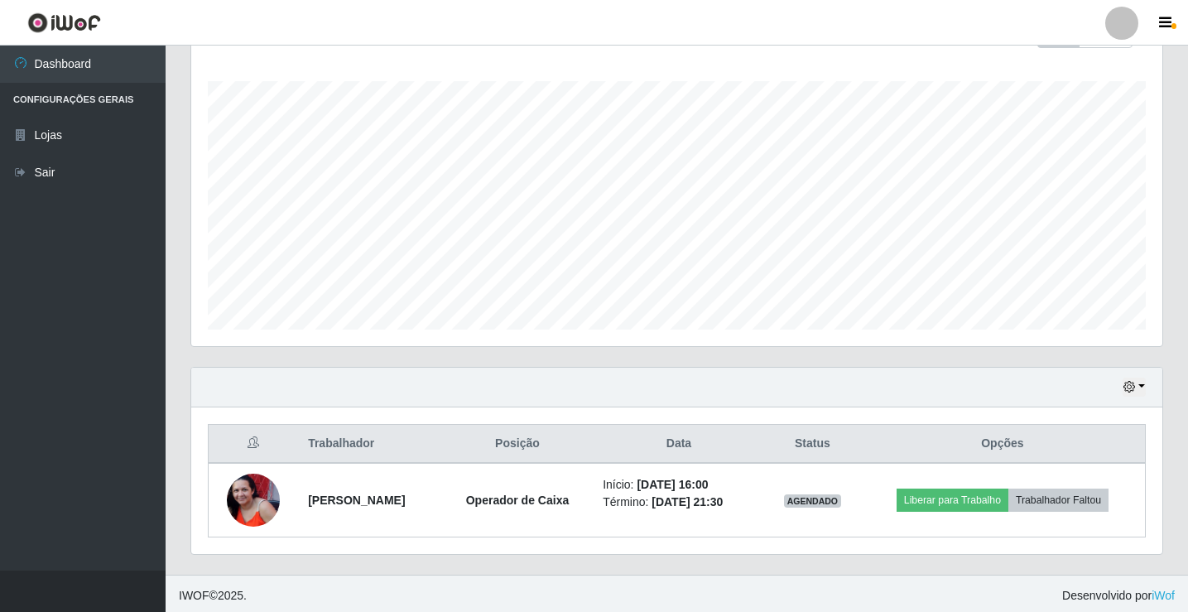
scroll to position [266, 0]
